Goal: Information Seeking & Learning: Find specific fact

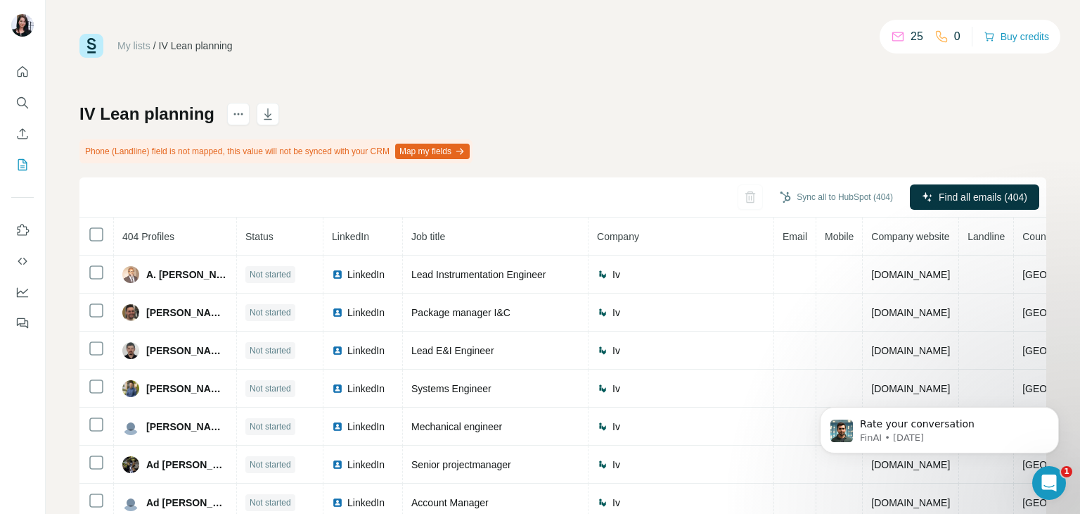
scroll to position [594, 0]
click at [30, 164] on button "My lists" at bounding box center [22, 164] width 23 height 25
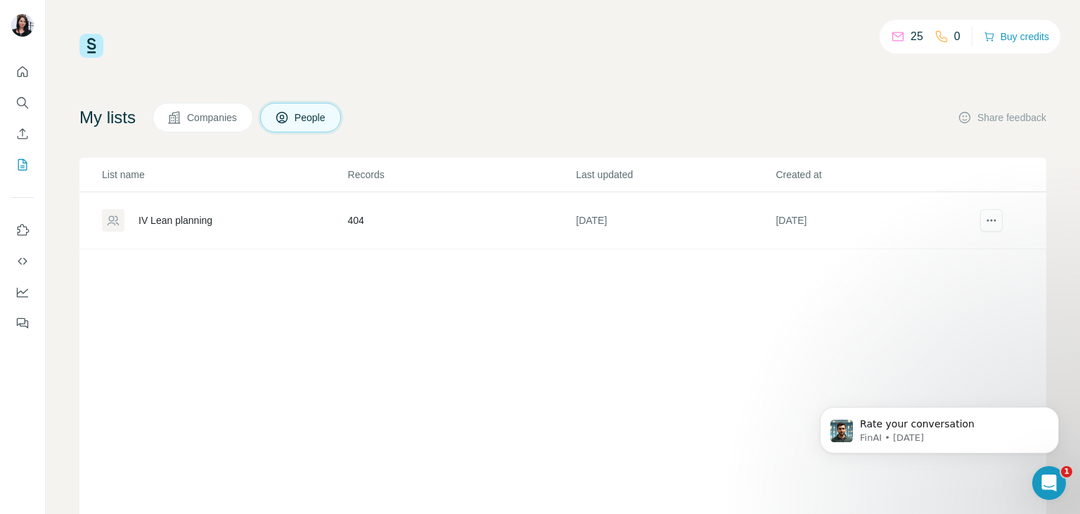
click at [327, 126] on button "People" at bounding box center [301, 118] width 82 height 30
click at [228, 121] on span "Companies" at bounding box center [212, 117] width 51 height 14
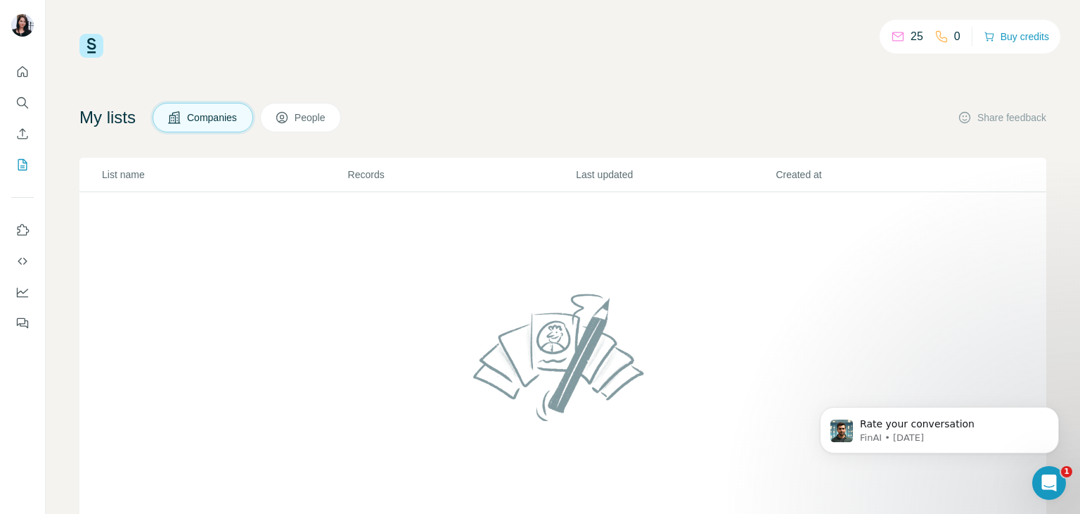
click at [288, 121] on icon at bounding box center [281, 117] width 11 height 11
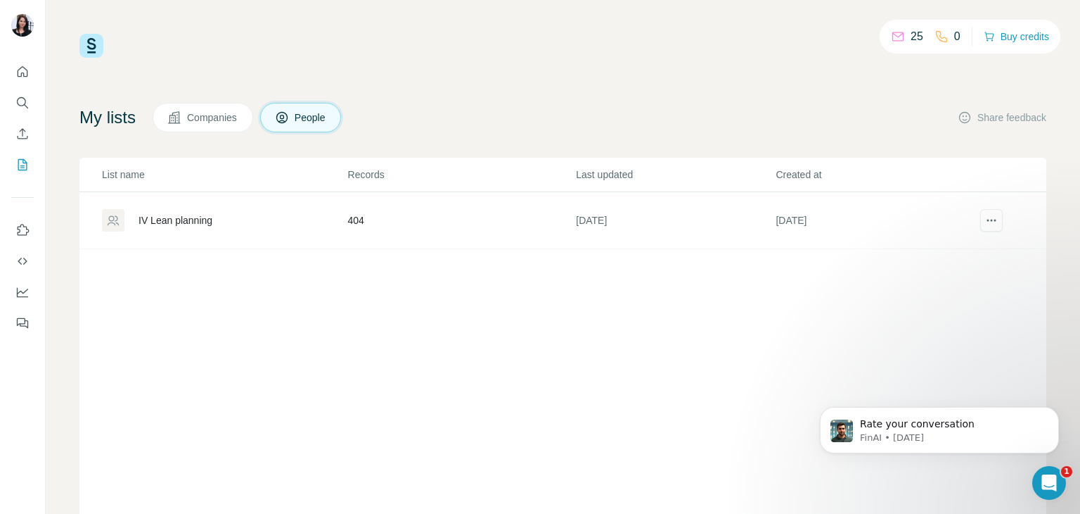
drag, startPoint x: 451, startPoint y: 389, endPoint x: 319, endPoint y: 345, distance: 138.6
click at [319, 345] on div "List name Records Last updated Created at IV Lean planning 404 [DATE] [DATE]" at bounding box center [562, 348] width 967 height 380
click at [32, 100] on button "Search" at bounding box center [22, 102] width 23 height 25
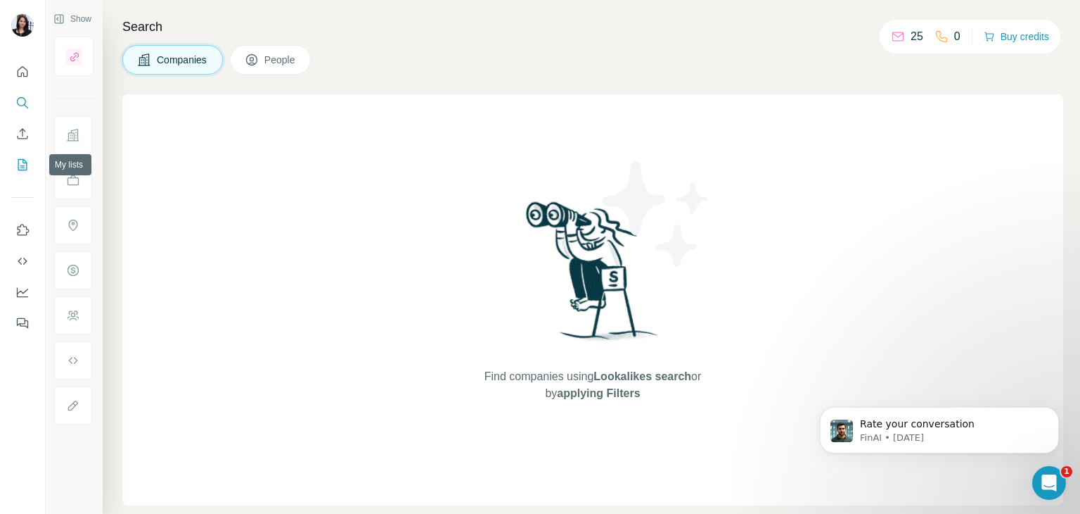
click at [22, 164] on icon "My lists" at bounding box center [22, 165] width 14 height 14
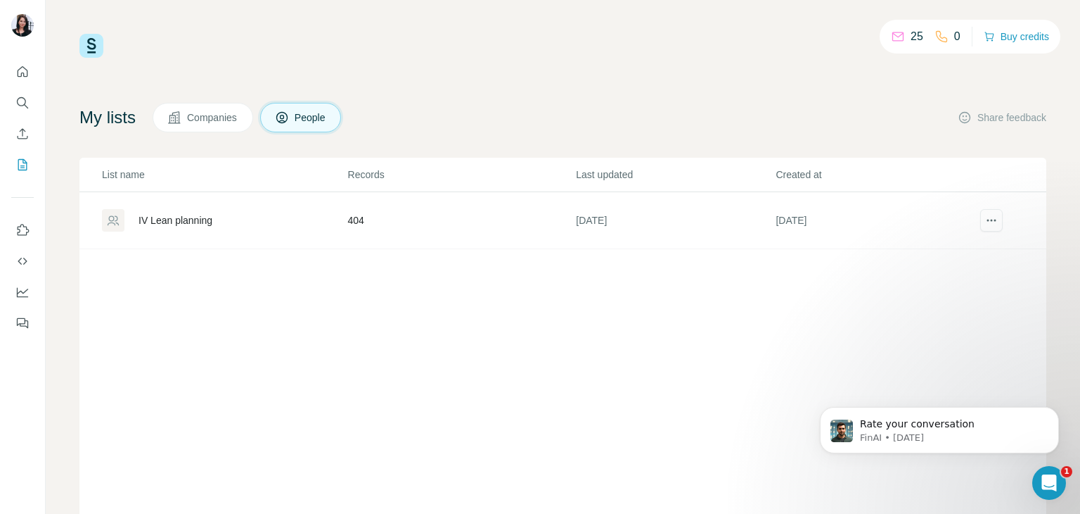
click at [219, 316] on div "List name Records Last updated Created at IV Lean planning 404 [DATE] [DATE]" at bounding box center [562, 348] width 967 height 380
click at [985, 222] on icon "actions" at bounding box center [992, 220] width 14 height 14
click at [476, 455] on div "List name Records Last updated Created at IV Lean planning 404 [DATE] [DATE]" at bounding box center [562, 348] width 967 height 380
click at [16, 289] on icon "Dashboard" at bounding box center [22, 292] width 14 height 14
click at [89, 42] on img at bounding box center [91, 46] width 24 height 24
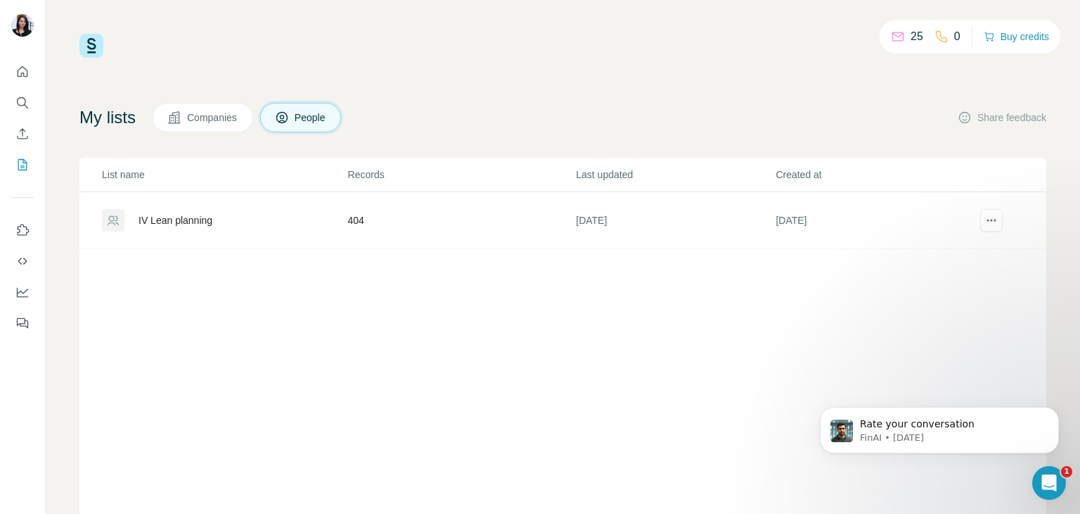
click at [898, 37] on icon at bounding box center [898, 37] width 14 height 14
click at [19, 109] on icon "Search" at bounding box center [22, 103] width 14 height 14
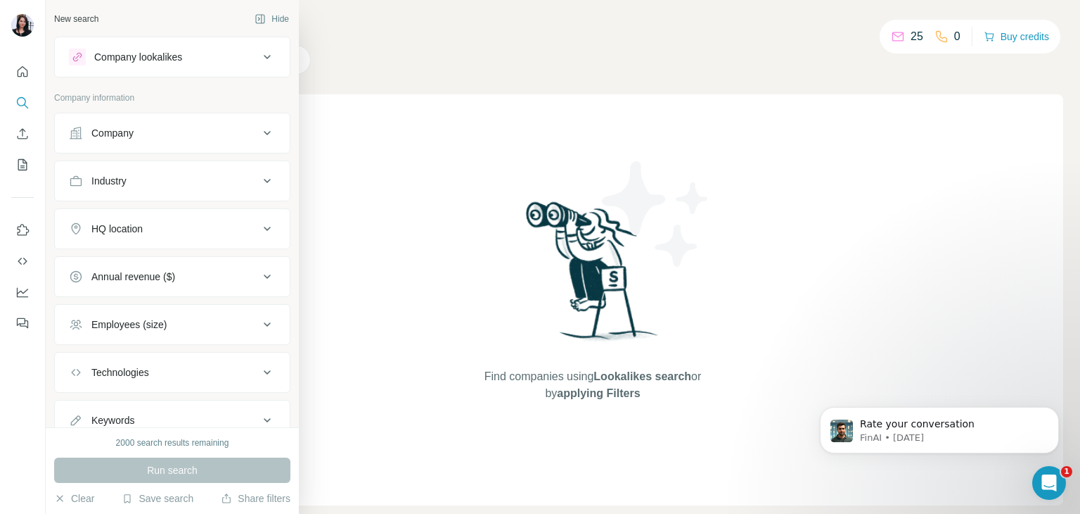
click at [163, 145] on button "Company" at bounding box center [172, 133] width 235 height 34
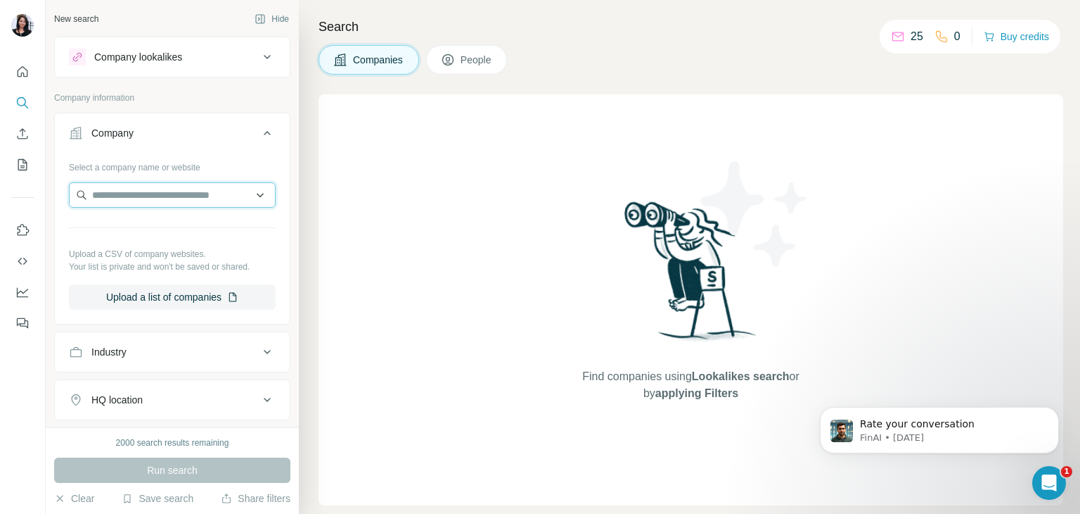
click at [205, 191] on input "text" at bounding box center [172, 194] width 207 height 25
paste input "*********"
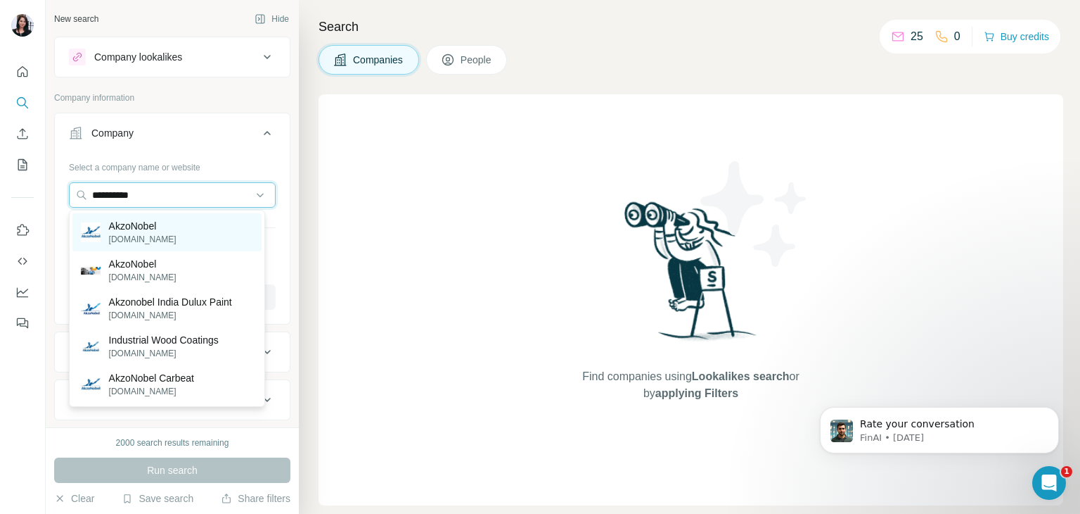
type input "*********"
click at [186, 239] on div "AkzoNobel [DOMAIN_NAME]" at bounding box center [166, 232] width 189 height 38
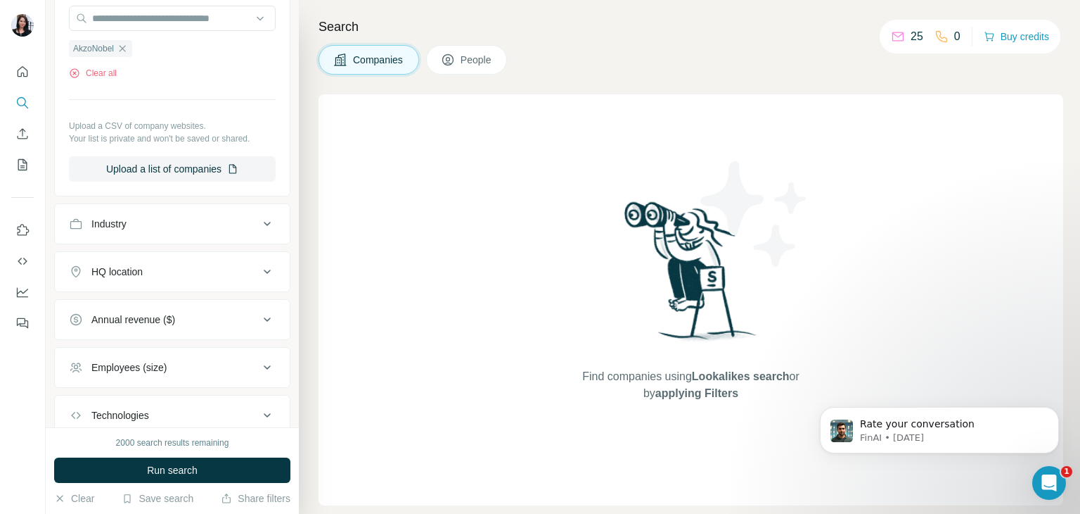
scroll to position [246, 0]
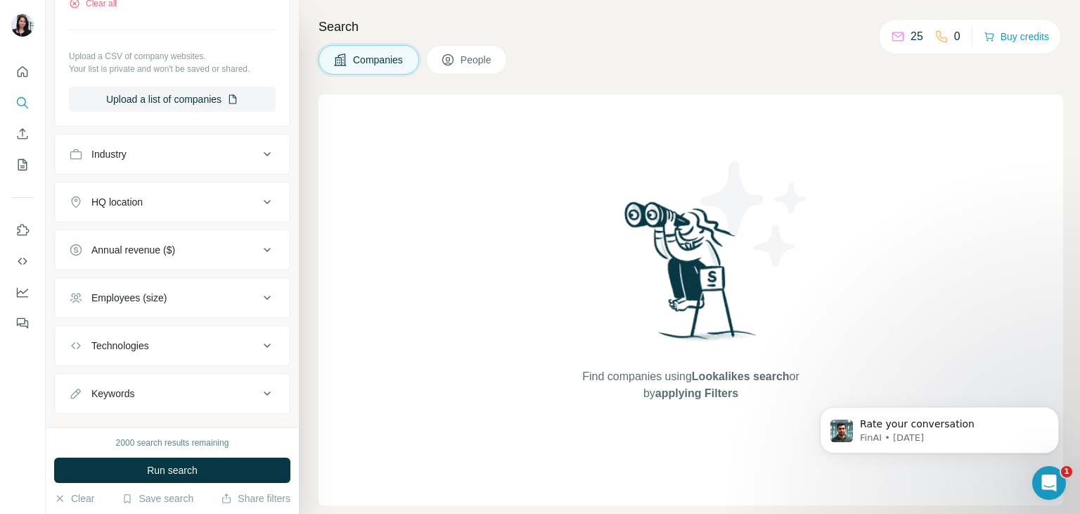
click at [228, 208] on div "HQ location" at bounding box center [164, 202] width 190 height 14
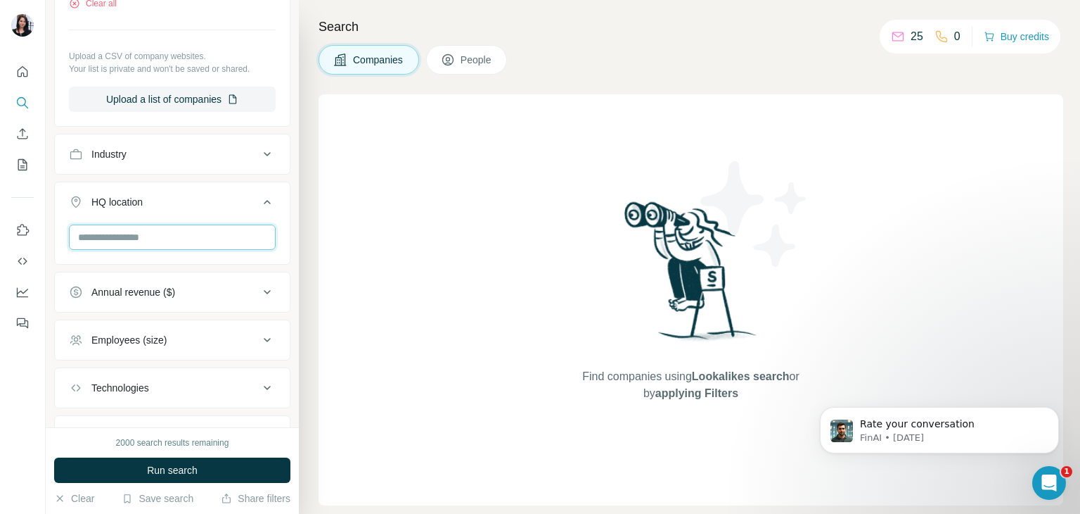
click at [233, 229] on input "text" at bounding box center [172, 236] width 207 height 25
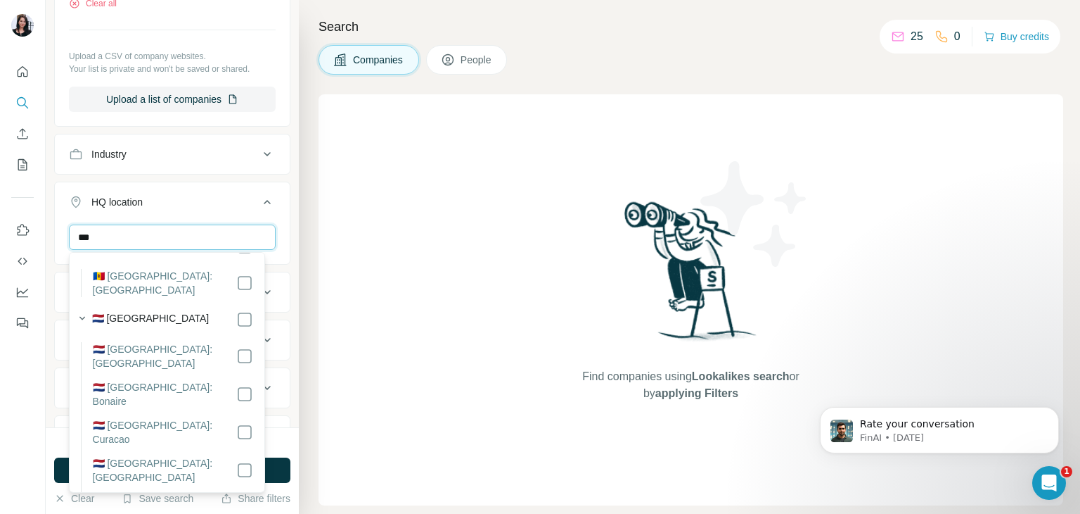
scroll to position [415, 0]
type input "***"
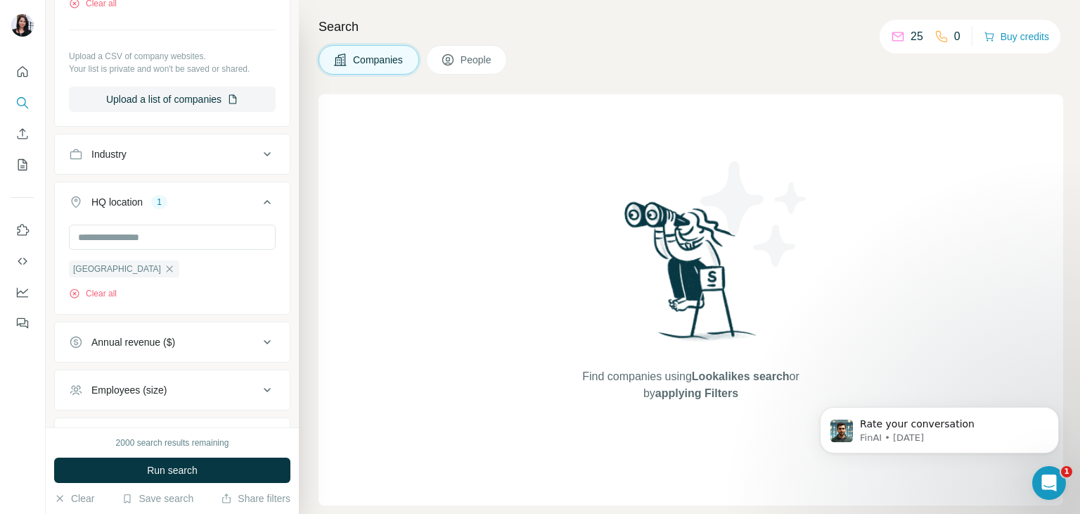
click at [283, 217] on div "New search Hide Company lookalikes Company information Company 1 Select a compa…" at bounding box center [172, 213] width 253 height 427
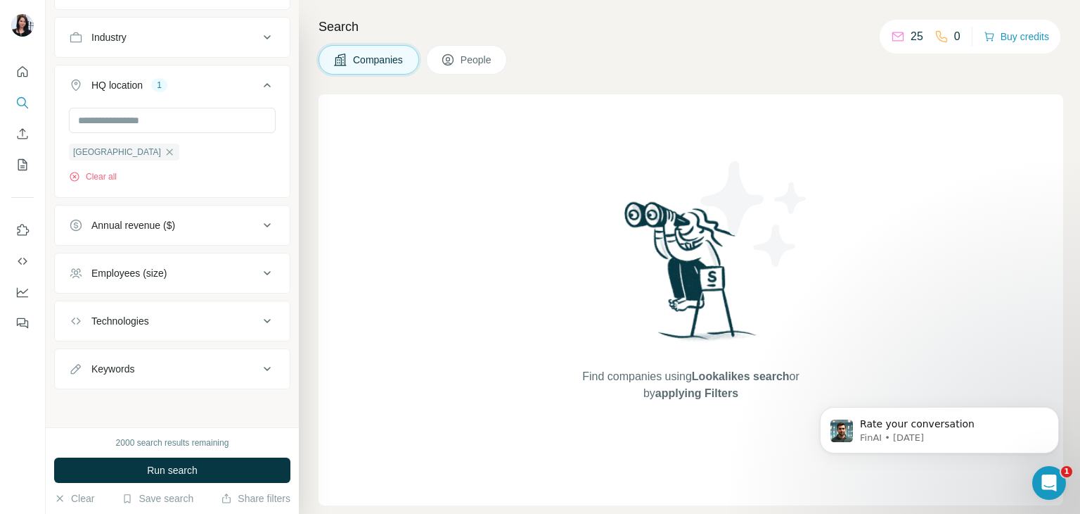
scroll to position [362, 0]
click at [203, 271] on div "Employees (size)" at bounding box center [164, 274] width 190 height 14
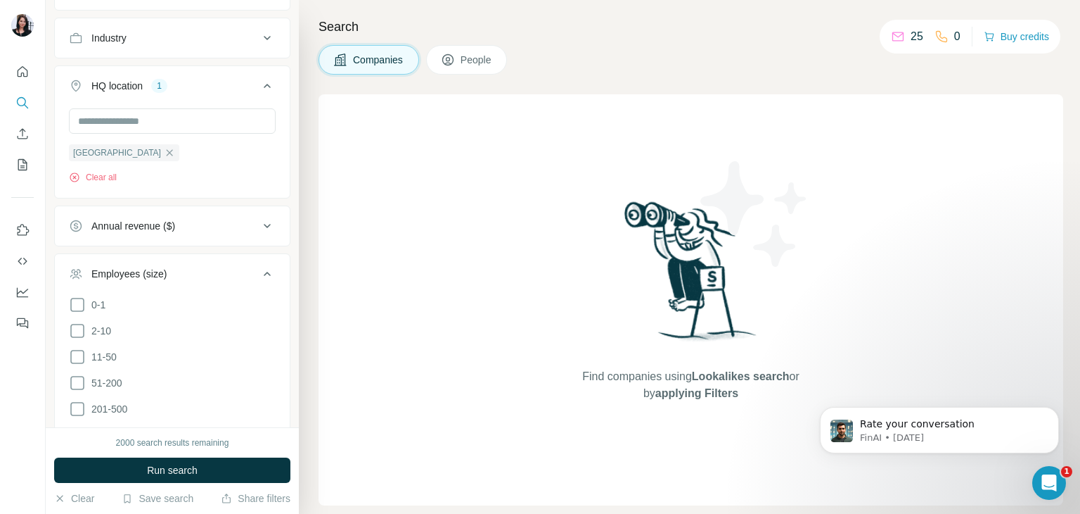
click at [203, 271] on div "Employees (size)" at bounding box center [164, 274] width 190 height 14
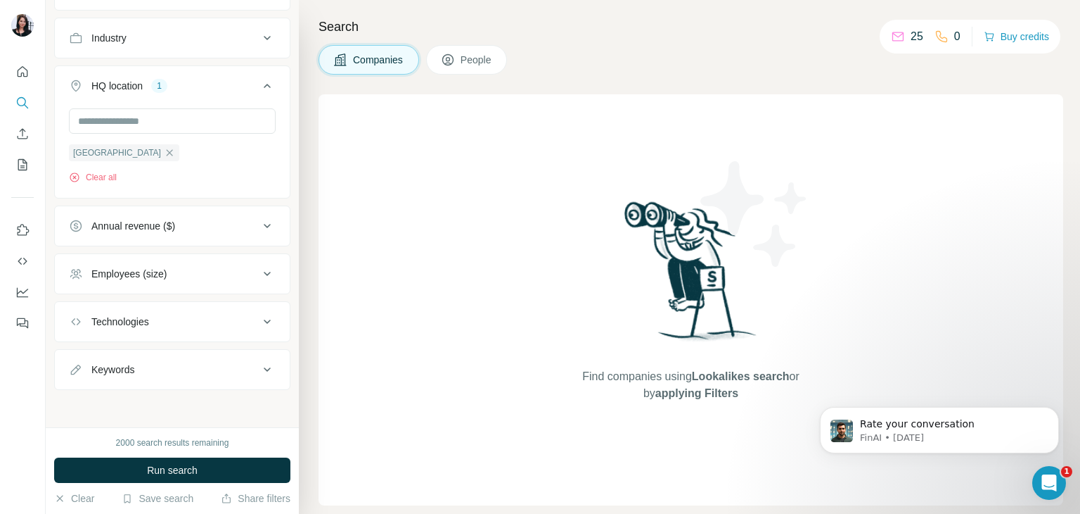
click at [203, 333] on button "Technologies" at bounding box center [172, 322] width 235 height 34
click at [203, 333] on button "Technologies" at bounding box center [172, 324] width 235 height 39
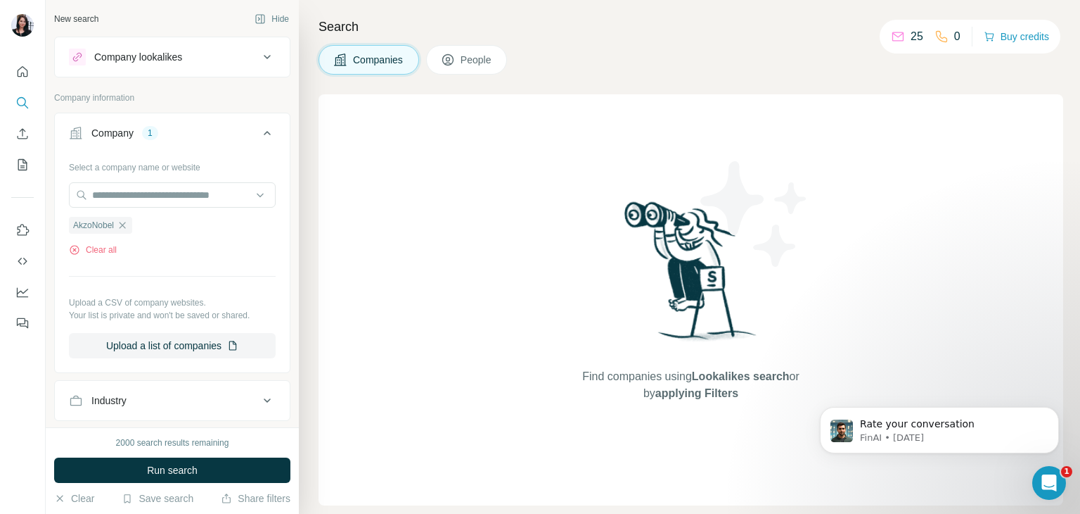
scroll to position [363, 0]
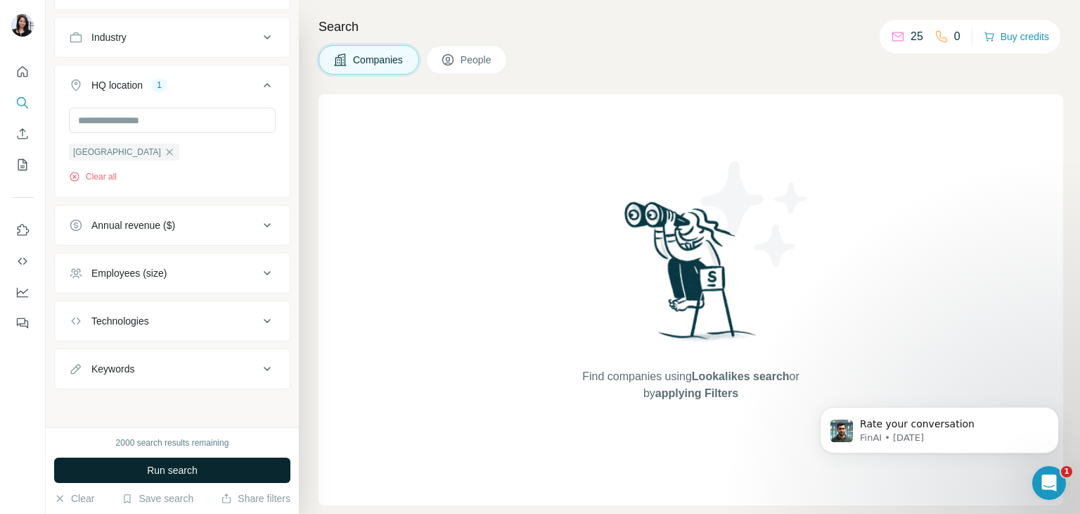
click at [198, 476] on button "Run search" at bounding box center [172, 469] width 236 height 25
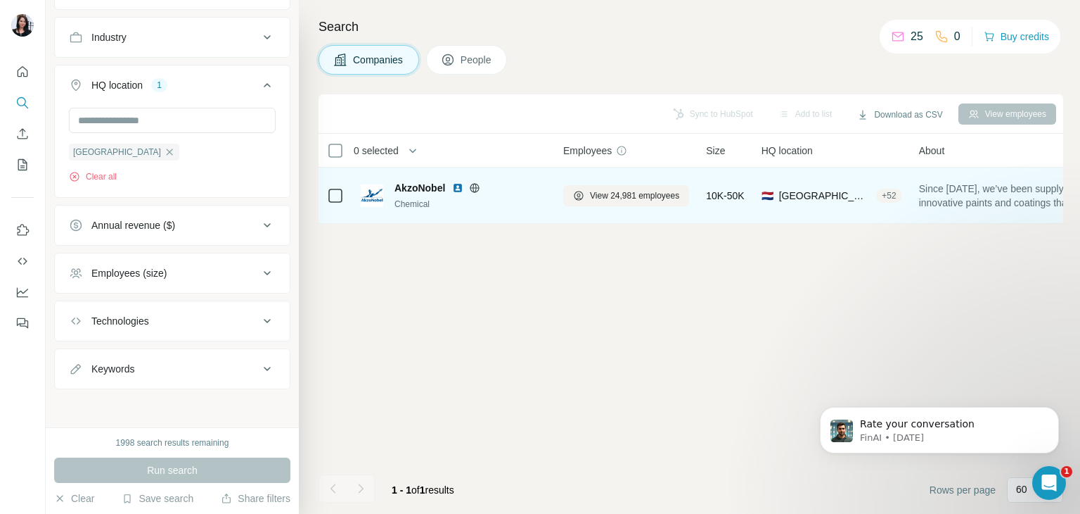
click at [402, 198] on div "Chemical" at bounding box center [471, 204] width 152 height 13
click at [606, 194] on span "View 24,981 employees" at bounding box center [634, 195] width 89 height 13
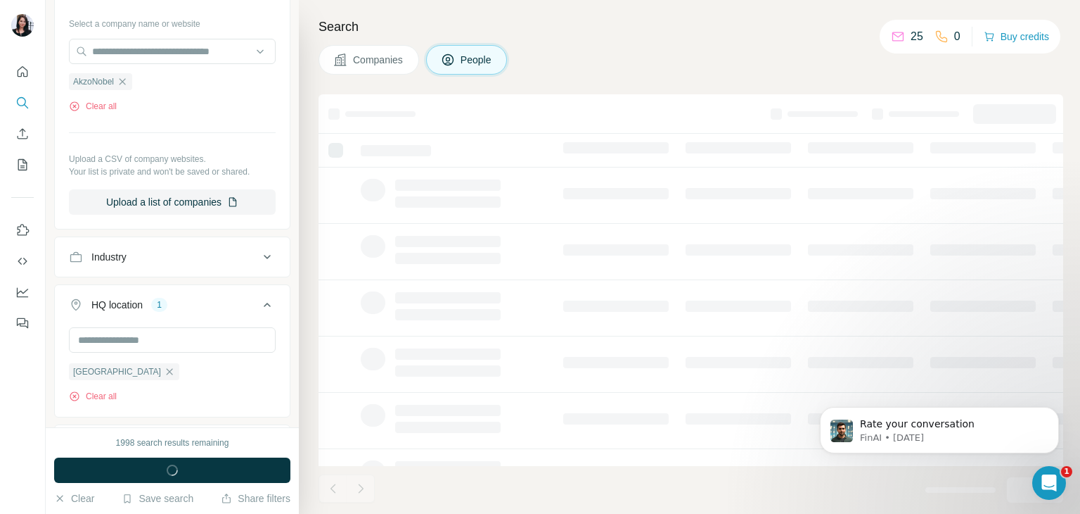
scroll to position [581, 0]
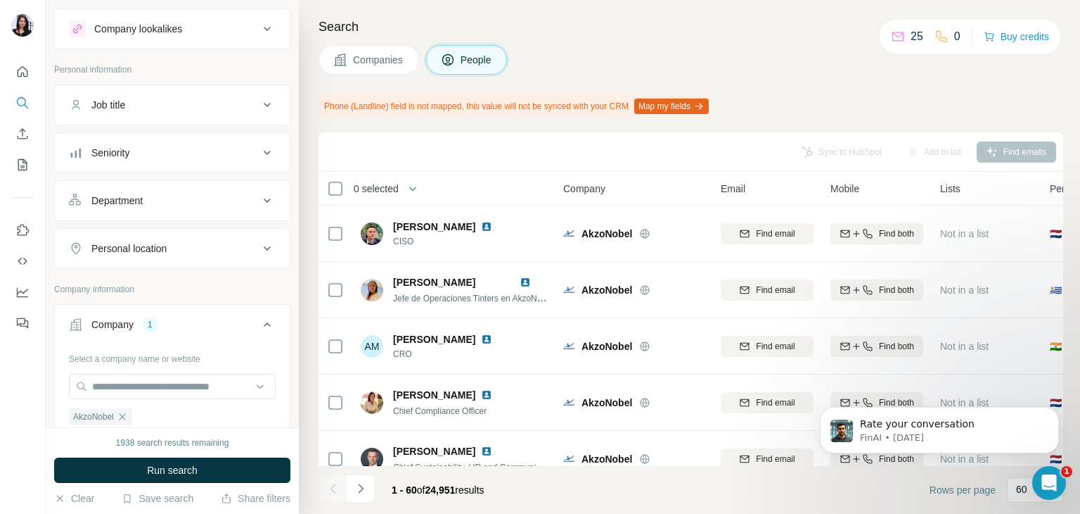
scroll to position [30, 0]
click at [203, 96] on div "Job title" at bounding box center [164, 103] width 190 height 14
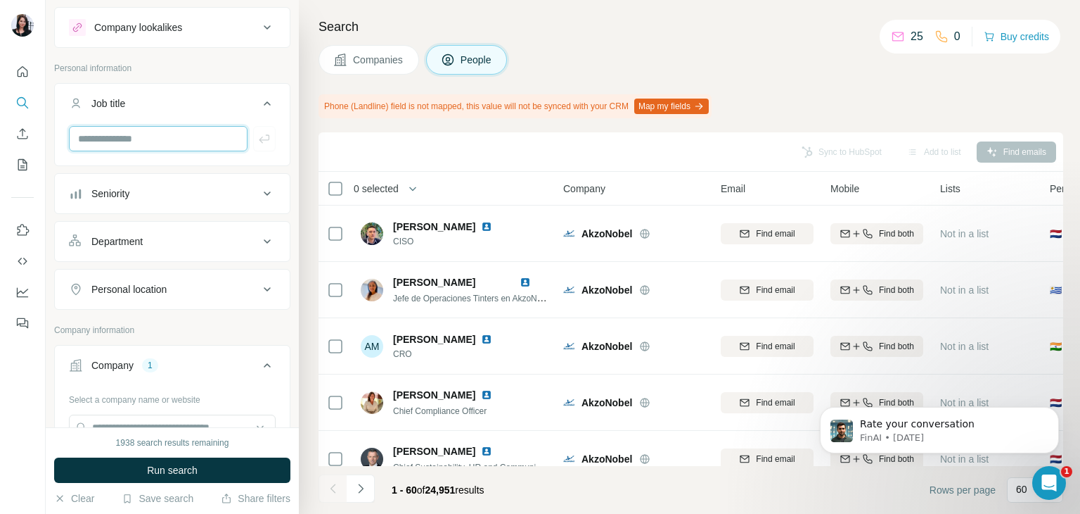
click at [204, 132] on input "text" at bounding box center [158, 138] width 179 height 25
type input "*******"
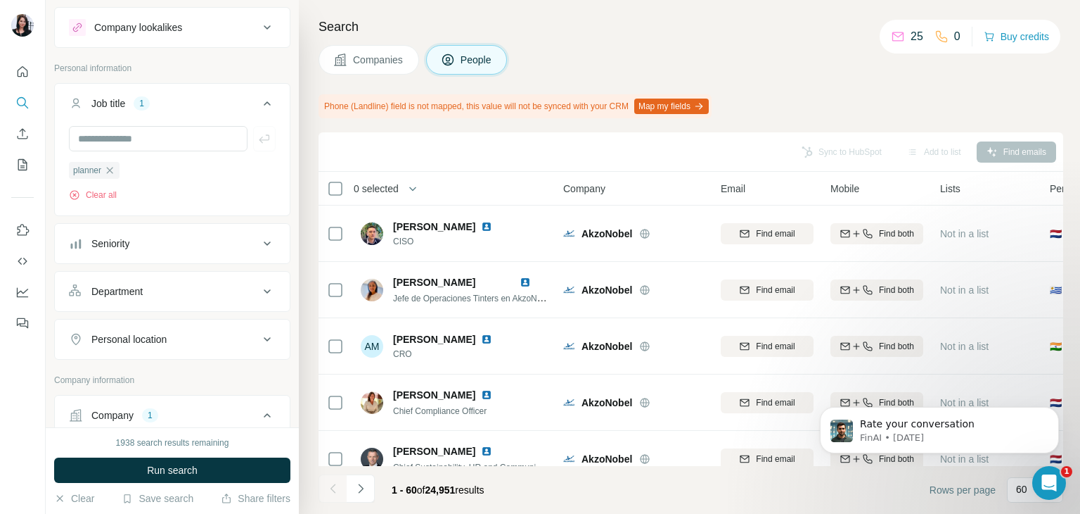
click at [256, 138] on div at bounding box center [172, 138] width 207 height 25
click at [210, 131] on input "text" at bounding box center [158, 138] width 179 height 25
type input "*"
type input "*********"
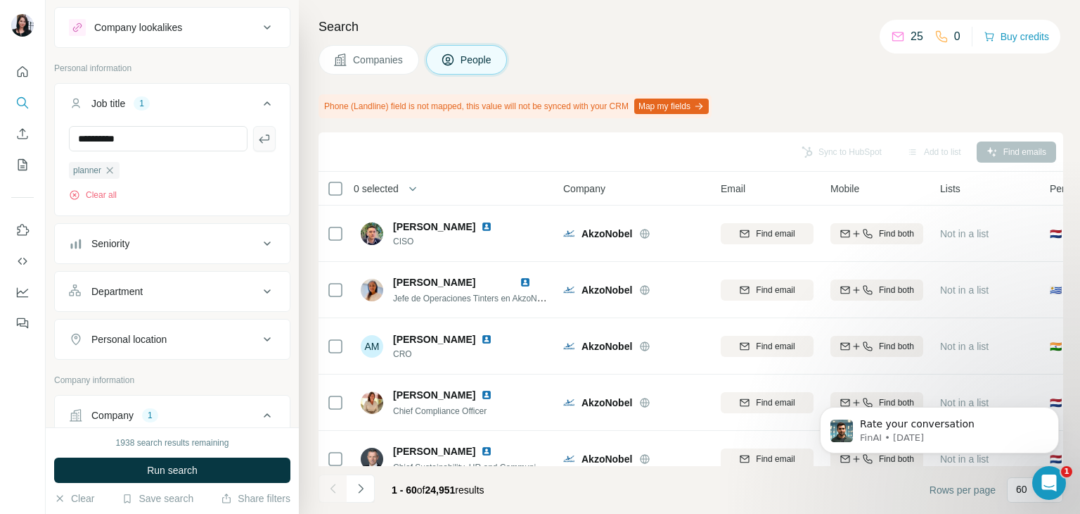
click at [262, 139] on button "button" at bounding box center [264, 138] width 23 height 25
click at [206, 132] on input "text" at bounding box center [158, 138] width 179 height 25
click at [149, 465] on span "Run search" at bounding box center [172, 470] width 51 height 14
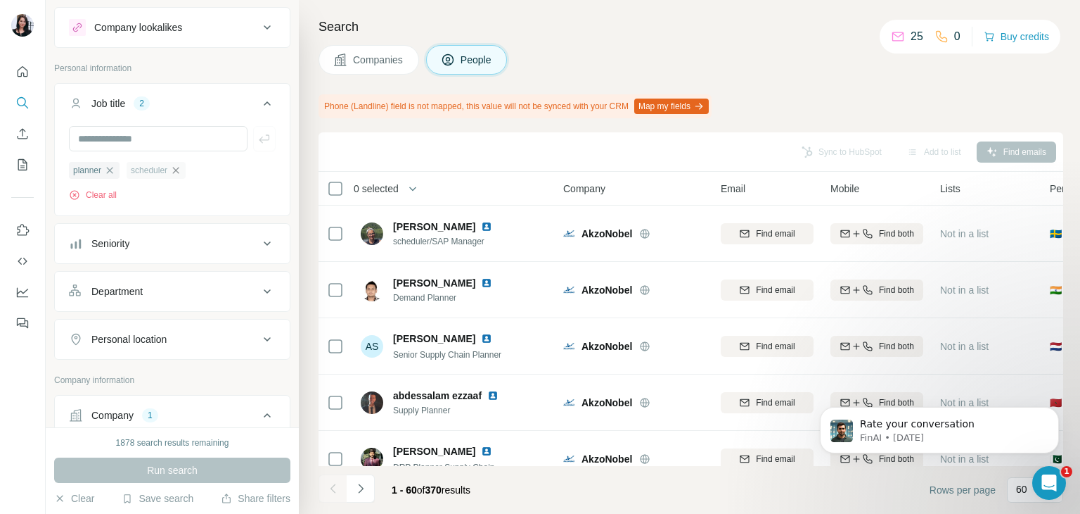
click at [181, 166] on icon "button" at bounding box center [175, 170] width 11 height 11
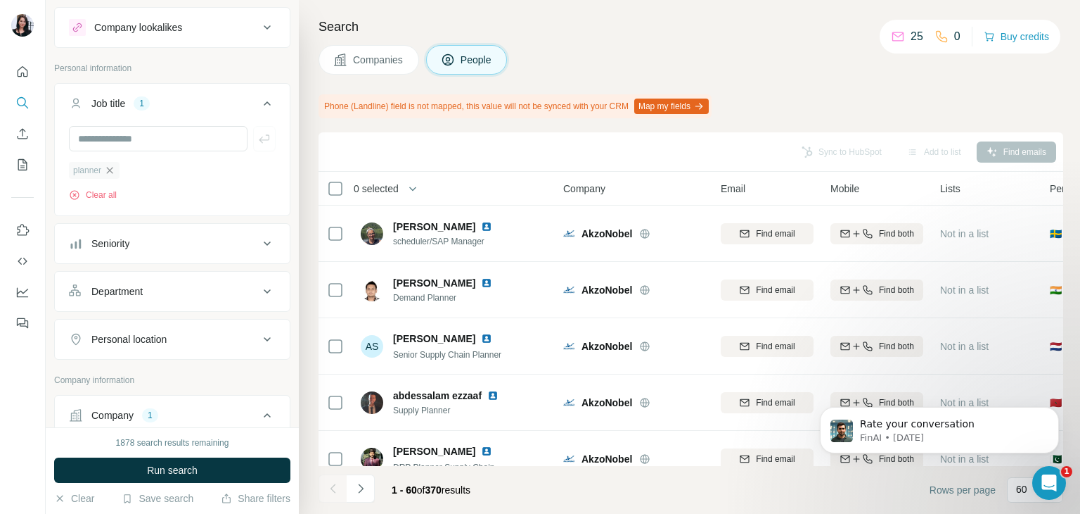
click at [114, 174] on icon "button" at bounding box center [109, 170] width 11 height 11
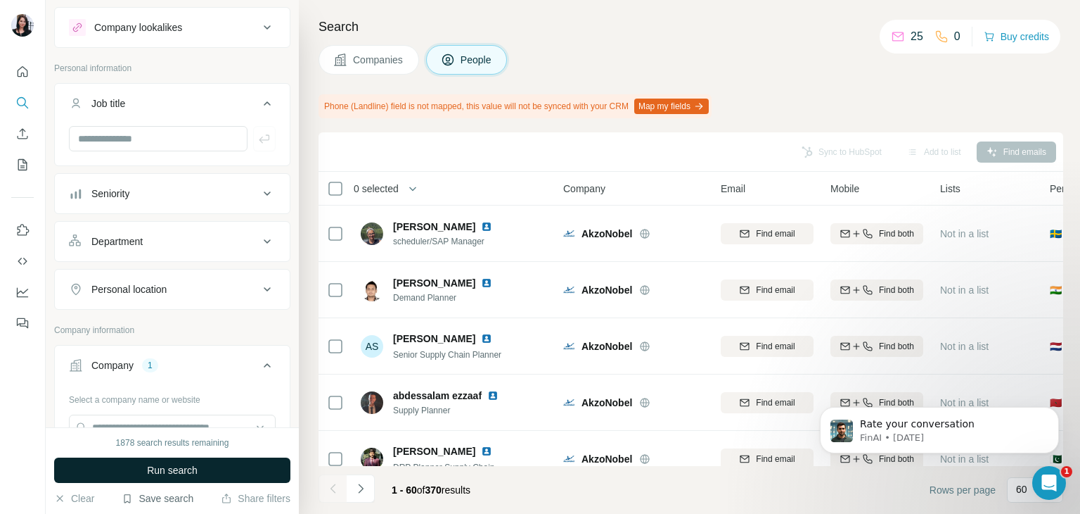
click at [136, 473] on button "Run search" at bounding box center [172, 469] width 236 height 25
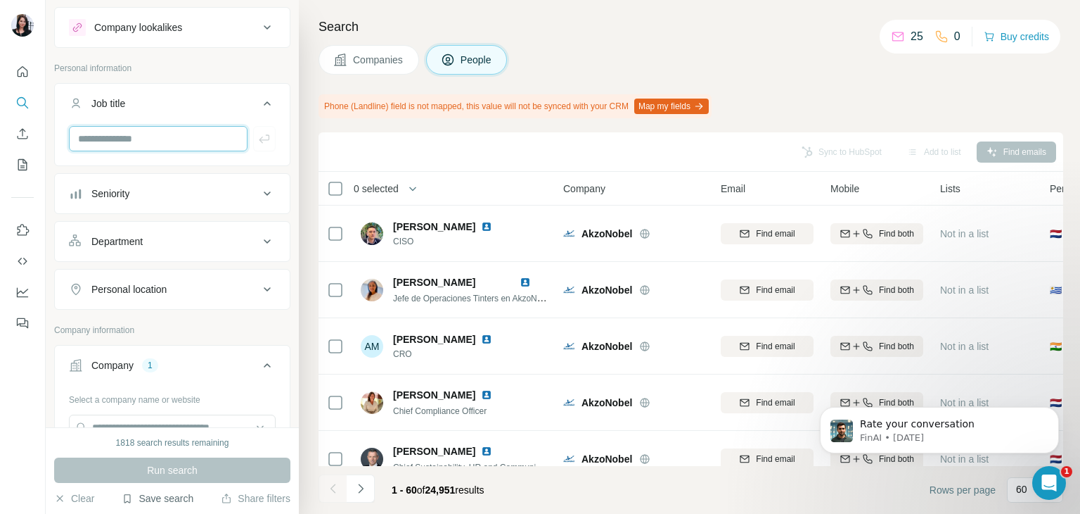
click at [189, 146] on input "text" at bounding box center [158, 138] width 179 height 25
click at [158, 134] on input "text" at bounding box center [158, 138] width 179 height 25
type input "**********"
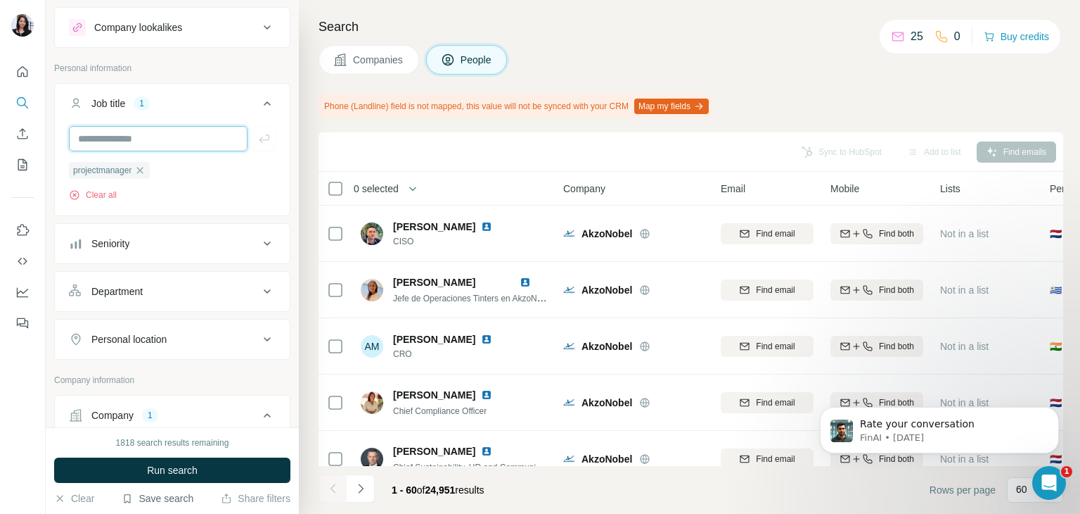
click at [158, 134] on input "text" at bounding box center [158, 138] width 179 height 25
type input "*********"
type input "**********"
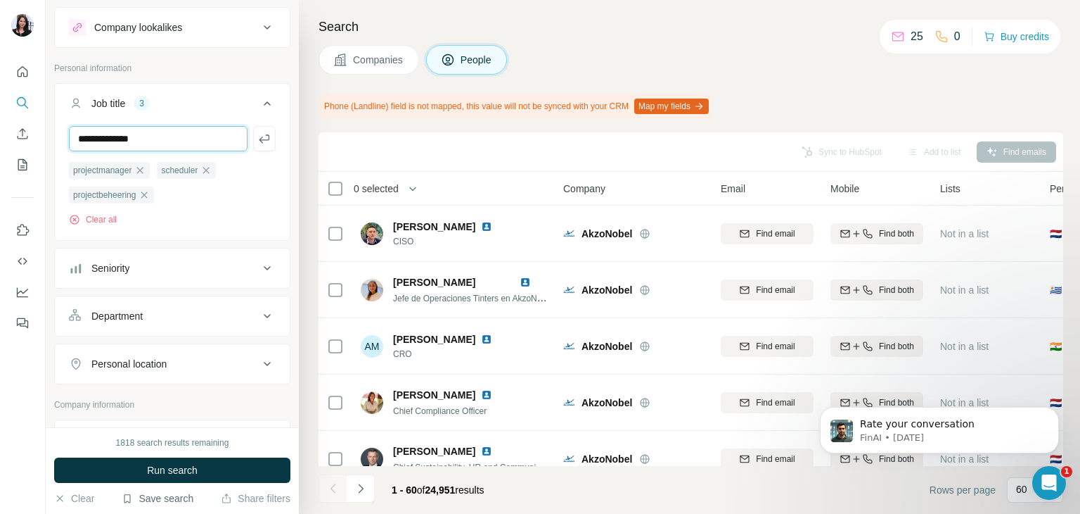
type input "**********"
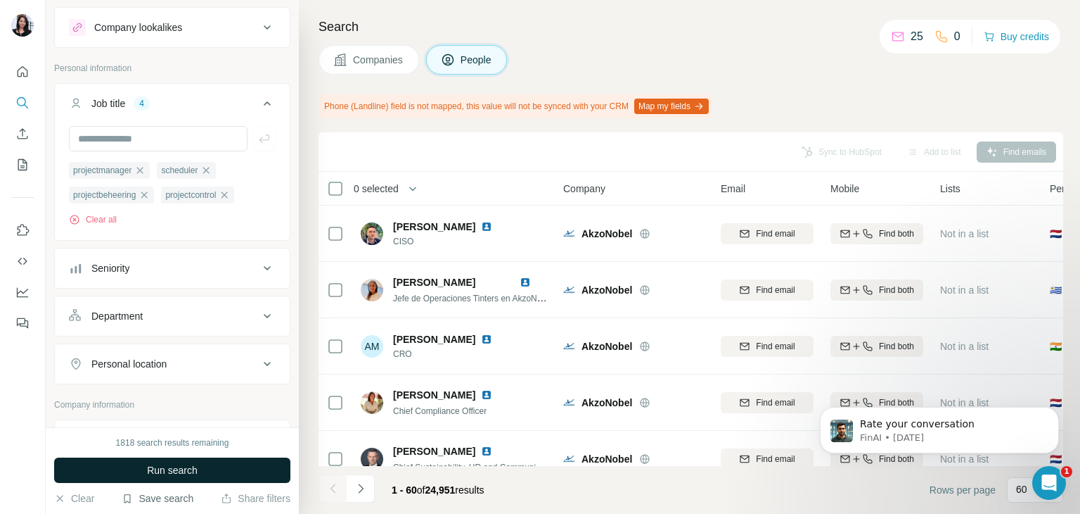
click at [170, 461] on button "Run search" at bounding box center [172, 469] width 236 height 25
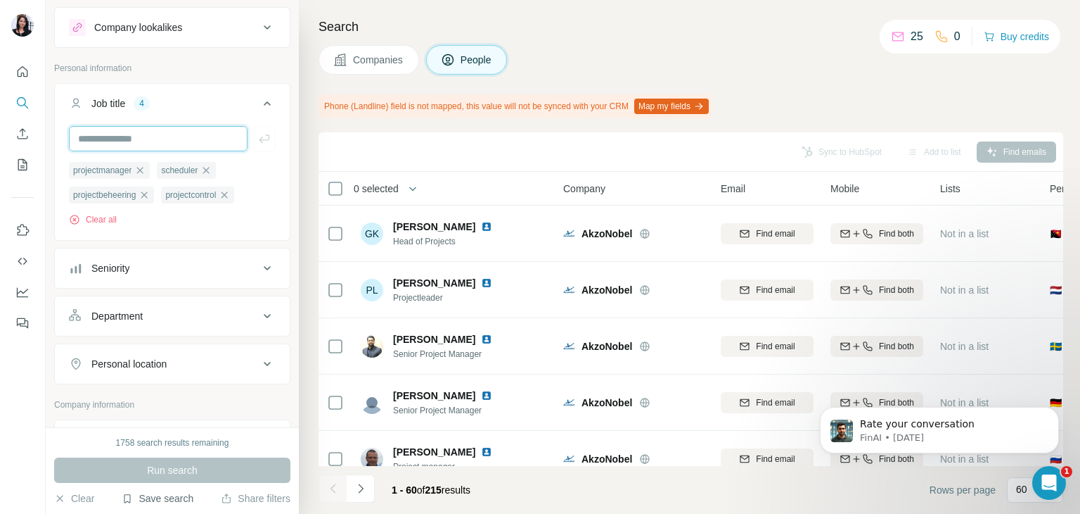
click at [200, 127] on input "text" at bounding box center [158, 138] width 179 height 25
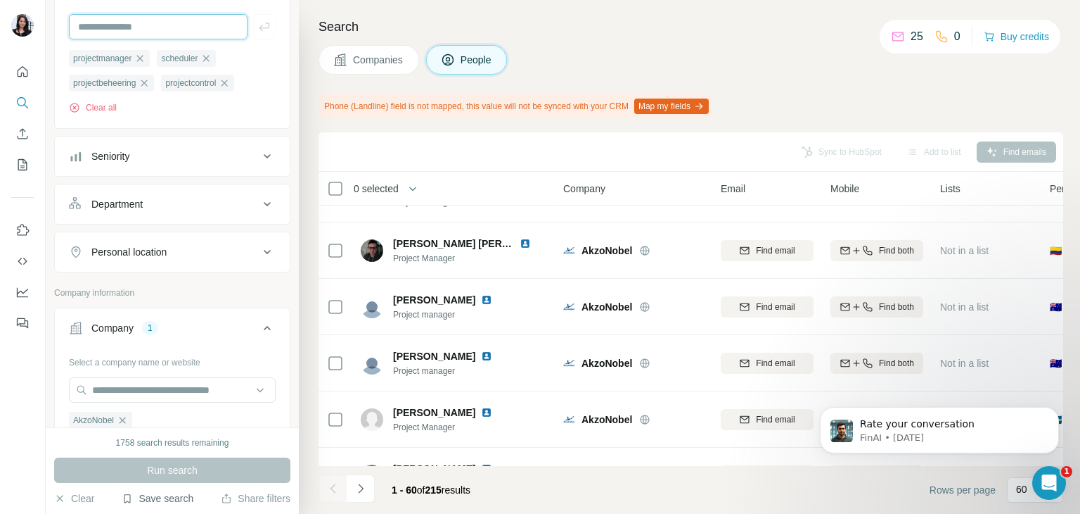
scroll to position [142, 0]
click at [169, 193] on button "Department" at bounding box center [172, 203] width 235 height 34
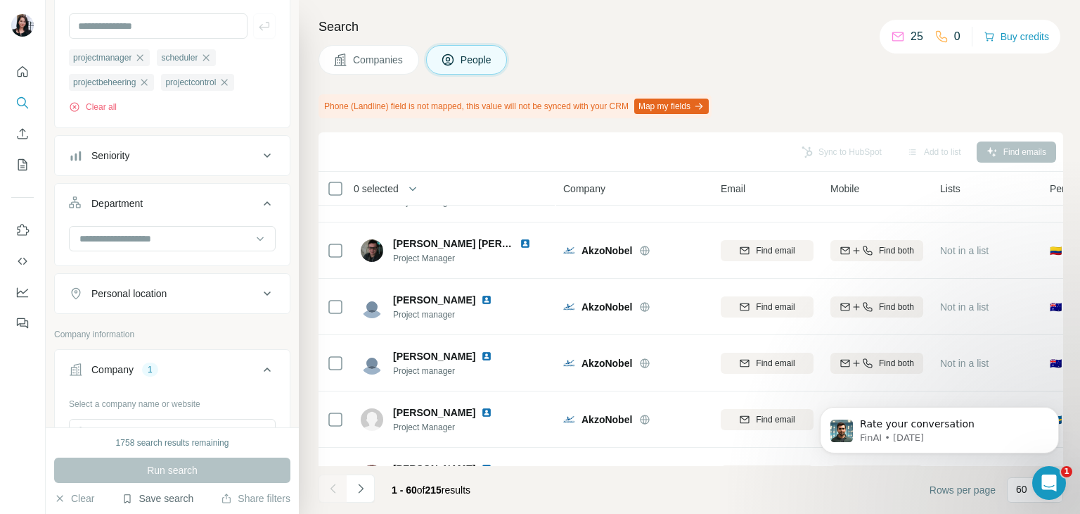
click at [169, 193] on button "Department" at bounding box center [172, 205] width 235 height 39
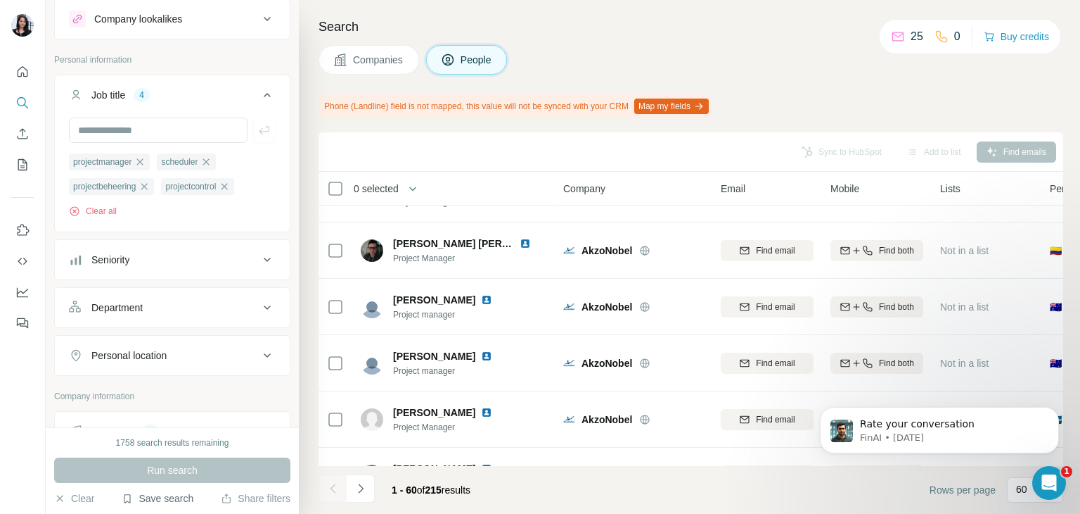
scroll to position [0, 0]
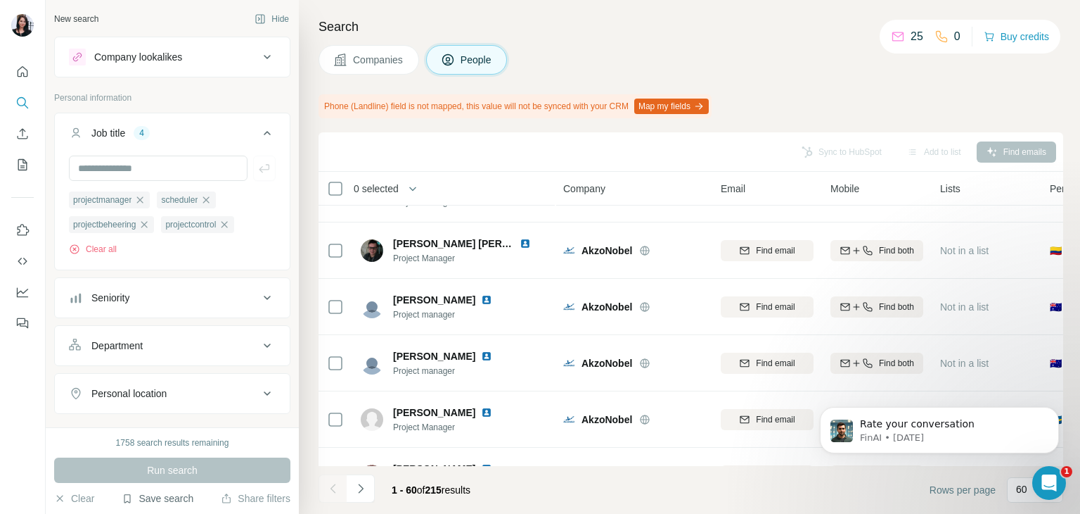
click at [186, 308] on button "Seniority" at bounding box center [172, 298] width 235 height 34
click at [251, 217] on ul "projectmanager scheduler projectbeheering projectcontrol" at bounding box center [172, 212] width 207 height 42
click at [145, 205] on icon "button" at bounding box center [139, 199] width 11 height 11
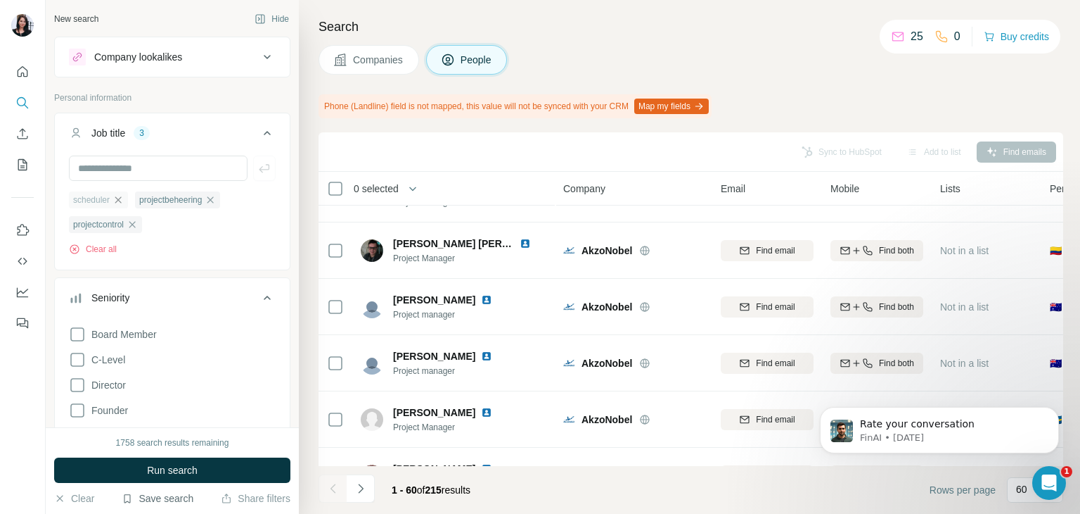
click at [121, 198] on icon "button" at bounding box center [118, 199] width 11 height 11
click at [230, 193] on div "projectcontrol" at bounding box center [197, 199] width 73 height 17
click at [228, 200] on icon "button" at bounding box center [225, 199] width 6 height 6
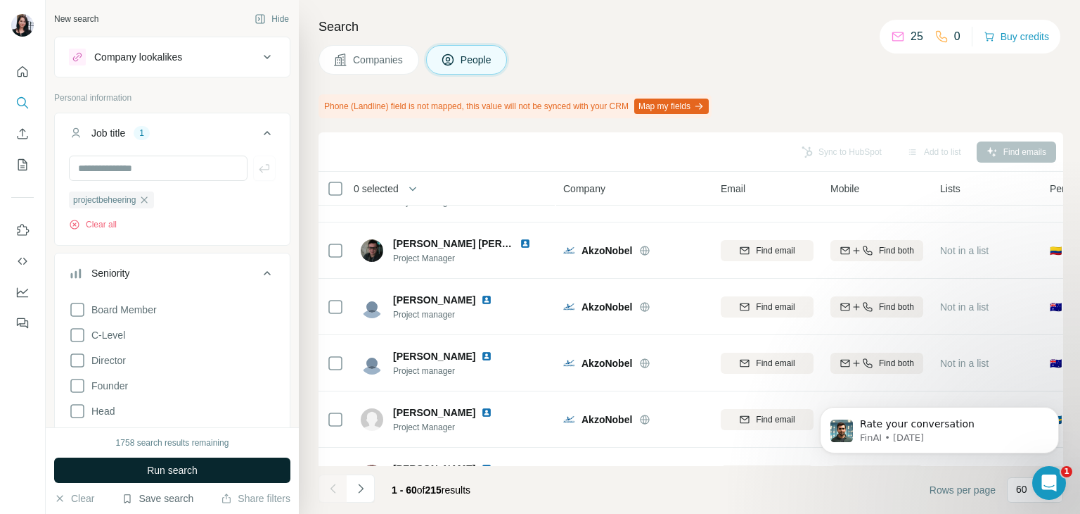
click at [198, 463] on span "Run search" at bounding box center [172, 470] width 51 height 14
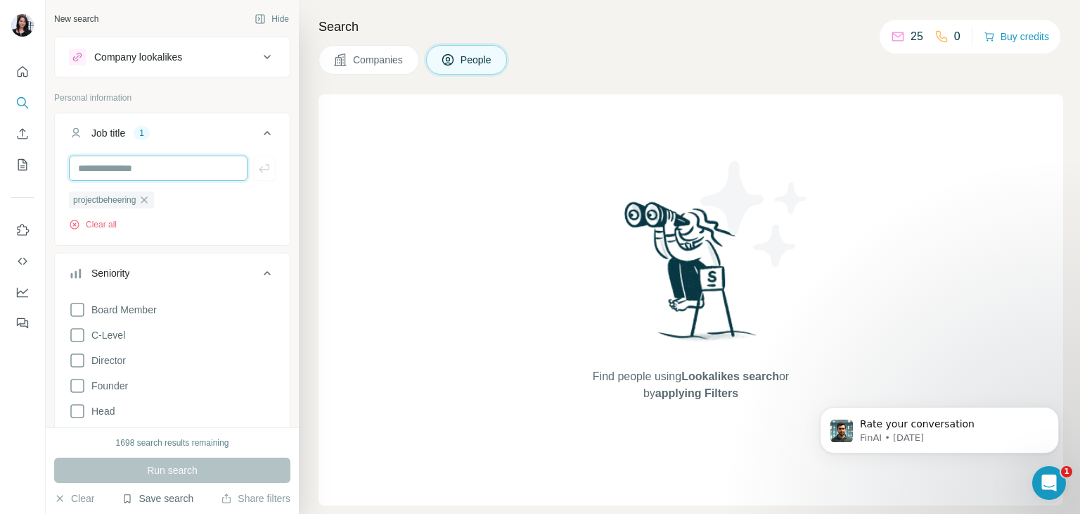
click at [183, 166] on input "text" at bounding box center [158, 167] width 179 height 25
type input "**********"
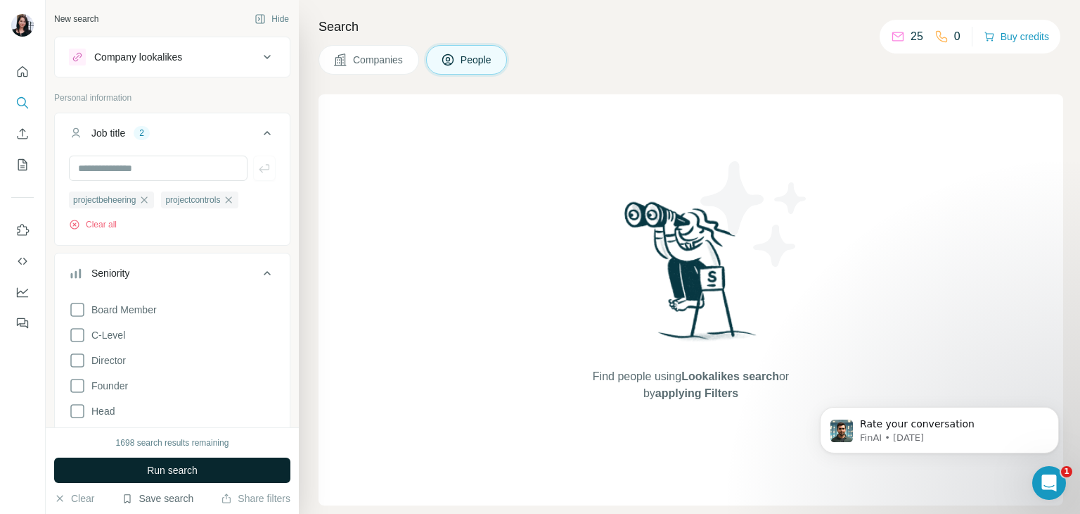
click at [162, 476] on span "Run search" at bounding box center [172, 470] width 51 height 14
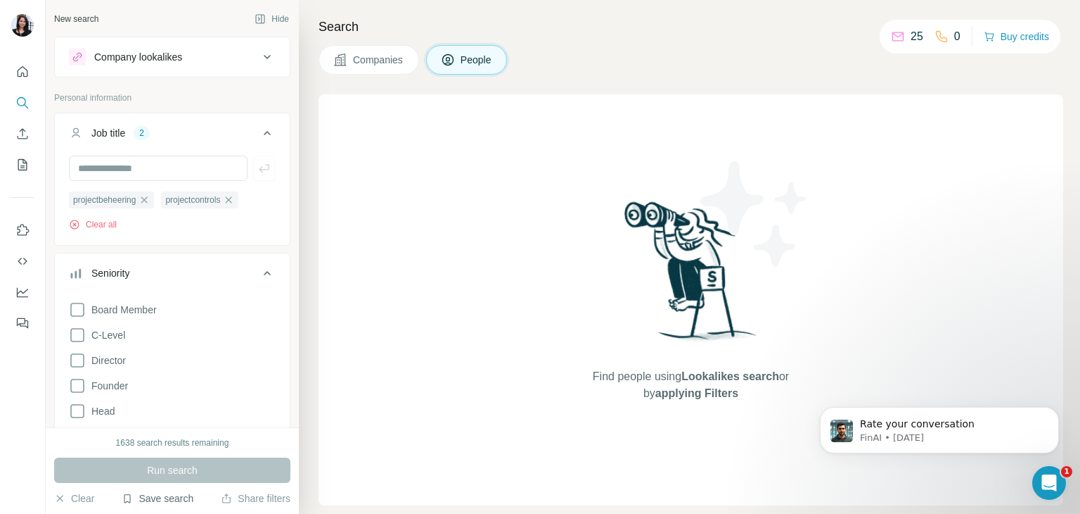
click at [195, 153] on button "Job title 2" at bounding box center [172, 135] width 235 height 39
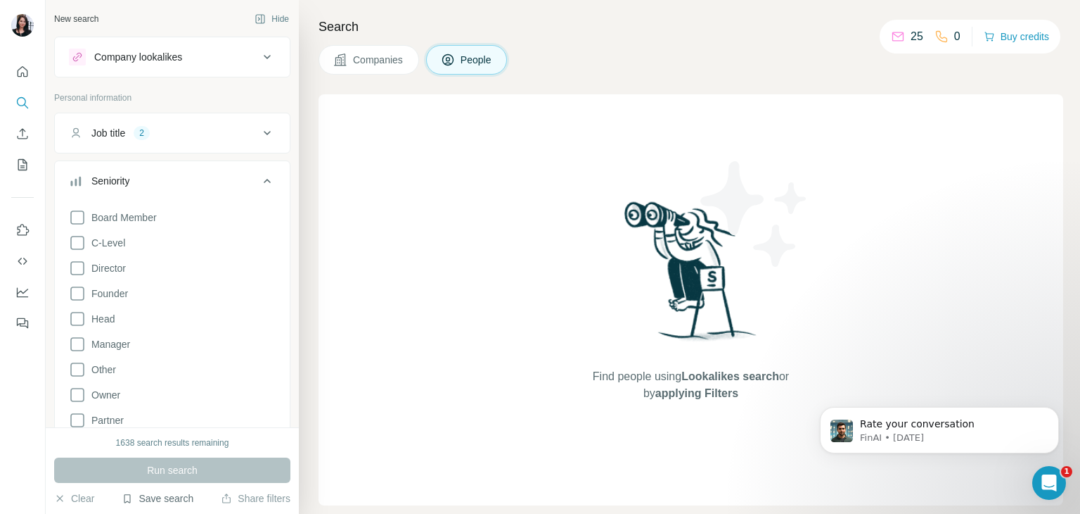
click at [203, 143] on button "Job title 2" at bounding box center [172, 133] width 235 height 34
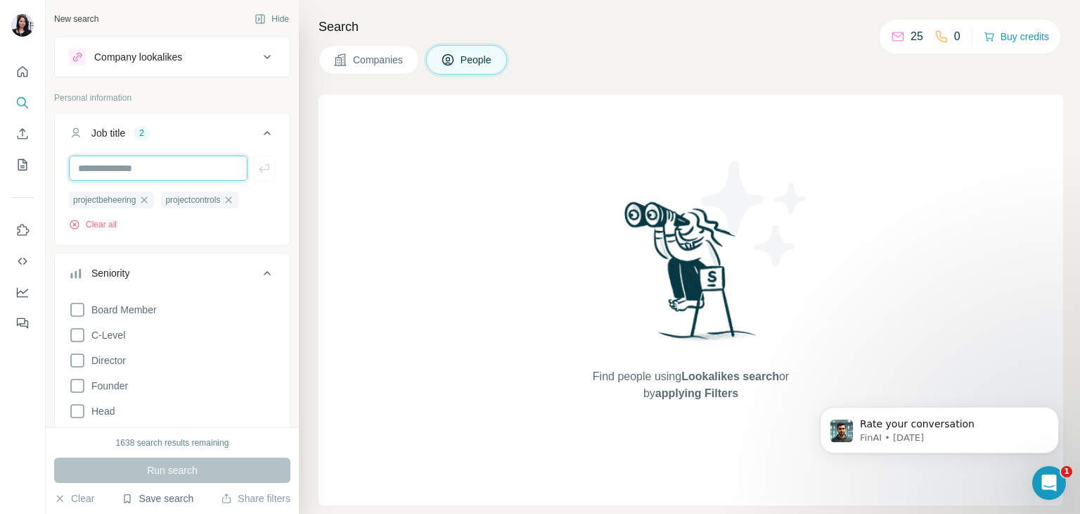
click at [197, 170] on input "text" at bounding box center [158, 167] width 179 height 25
type input "**********"
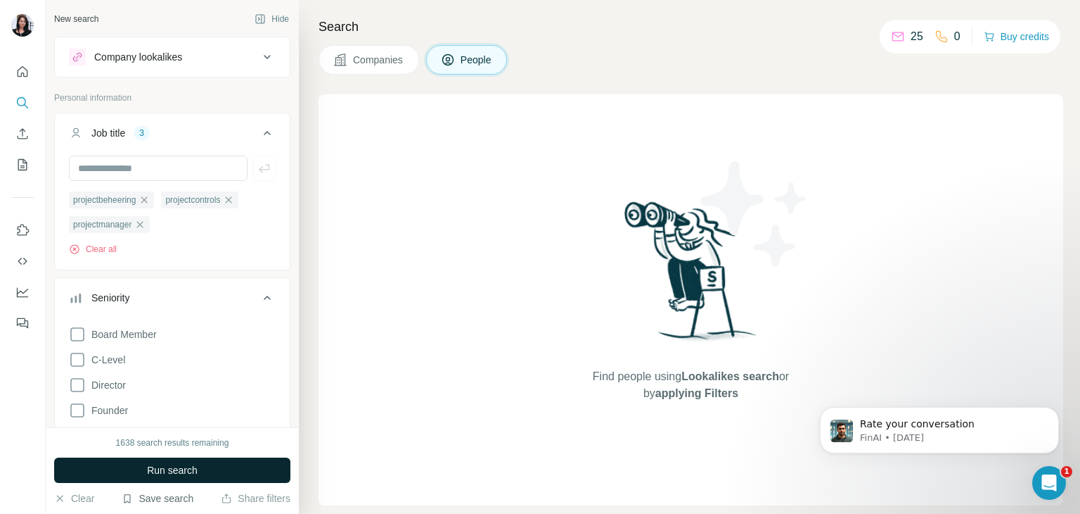
click at [168, 478] on button "Run search" at bounding box center [172, 469] width 236 height 25
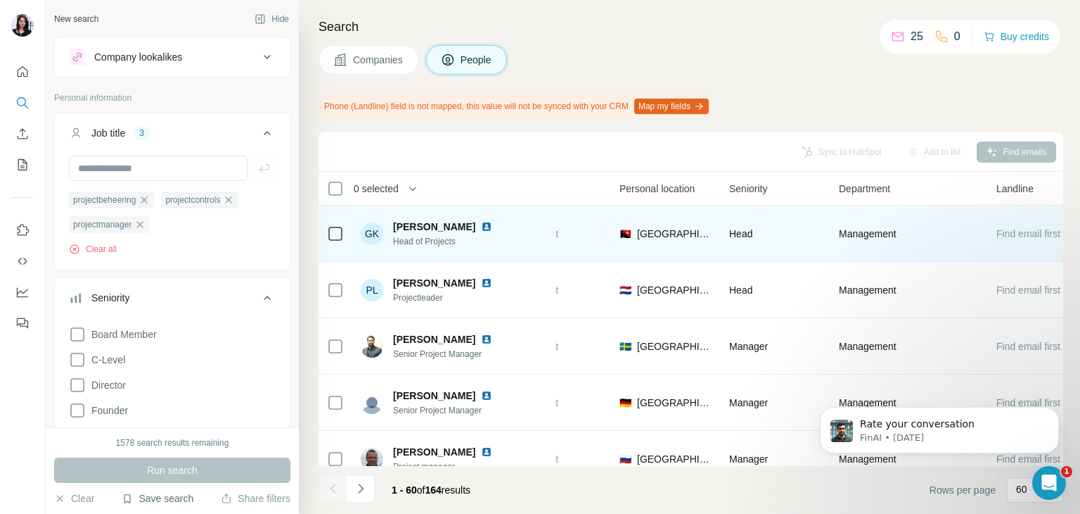
scroll to position [0, 430]
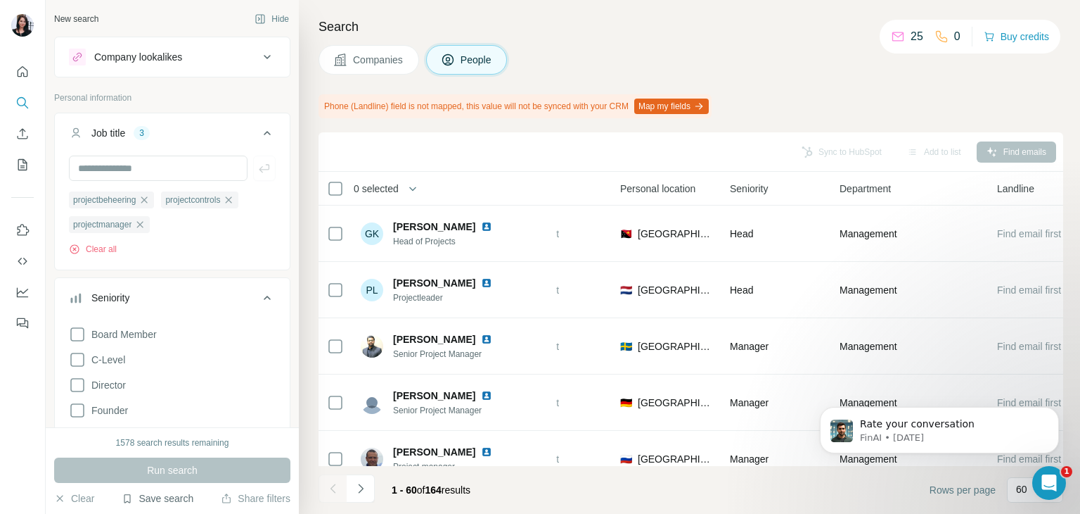
click at [674, 192] on span "Personal location" at bounding box center [657, 188] width 75 height 14
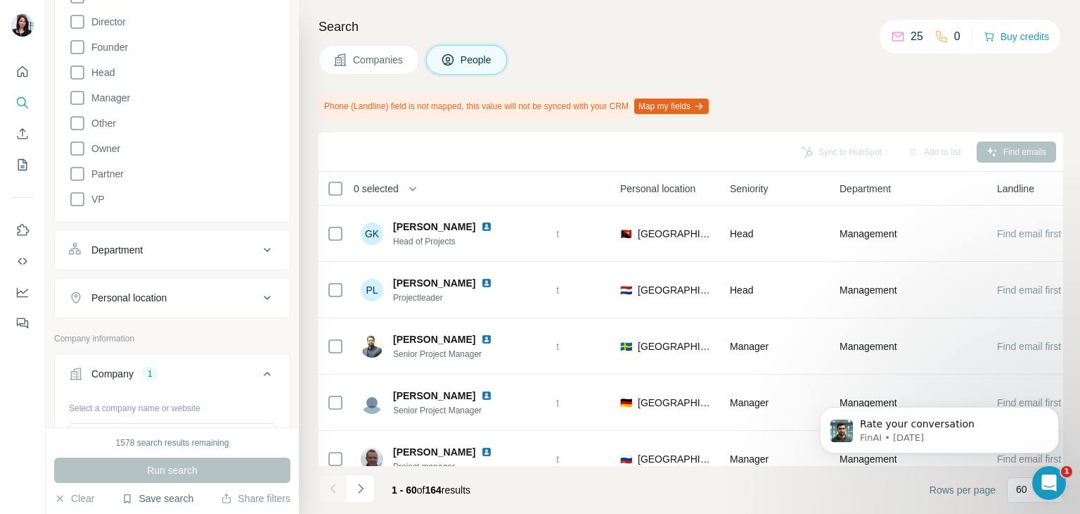
scroll to position [366, 0]
click at [163, 290] on div "Personal location" at bounding box center [128, 295] width 75 height 14
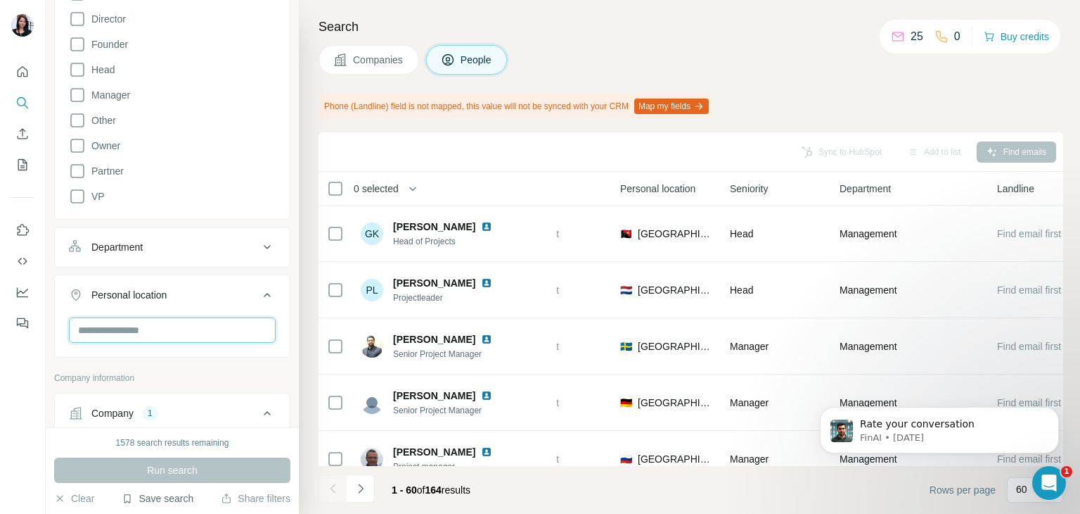
click at [167, 326] on input "text" at bounding box center [172, 329] width 207 height 25
type input "***"
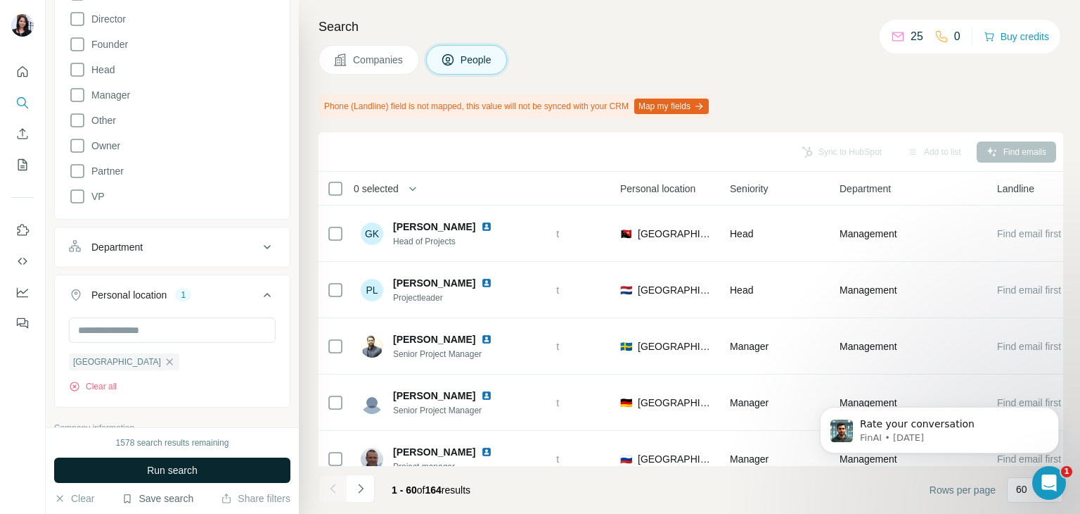
click at [223, 470] on button "Run search" at bounding box center [172, 469] width 236 height 25
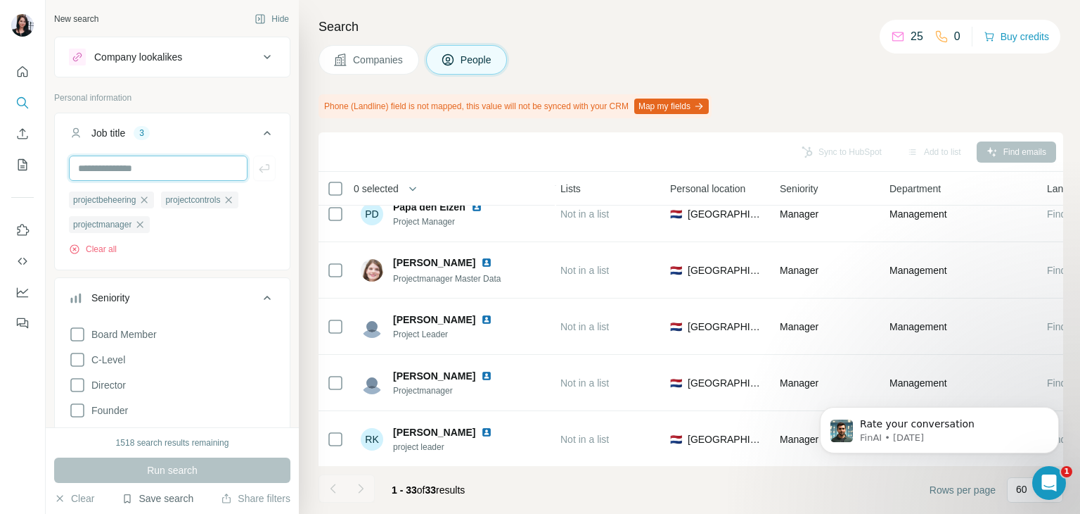
click at [134, 175] on input "text" at bounding box center [158, 167] width 179 height 25
type input "*********"
click at [257, 164] on icon "button" at bounding box center [264, 168] width 14 height 14
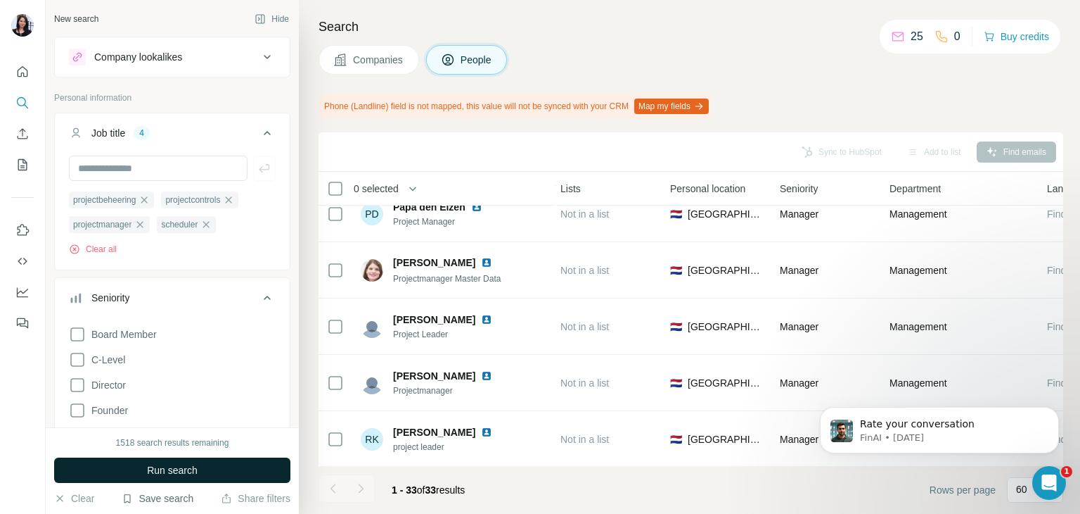
click at [163, 470] on span "Run search" at bounding box center [172, 470] width 51 height 14
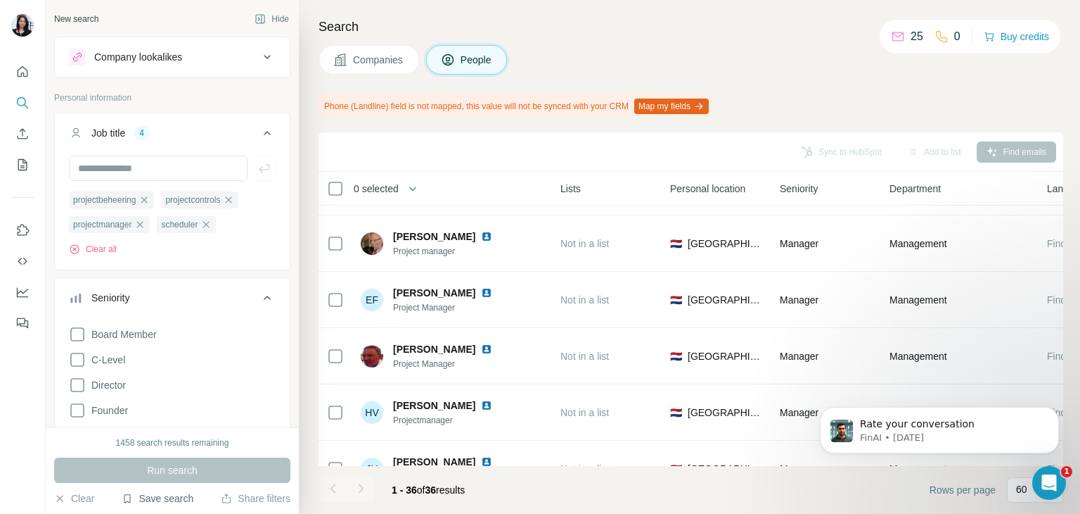
scroll to position [0, 380]
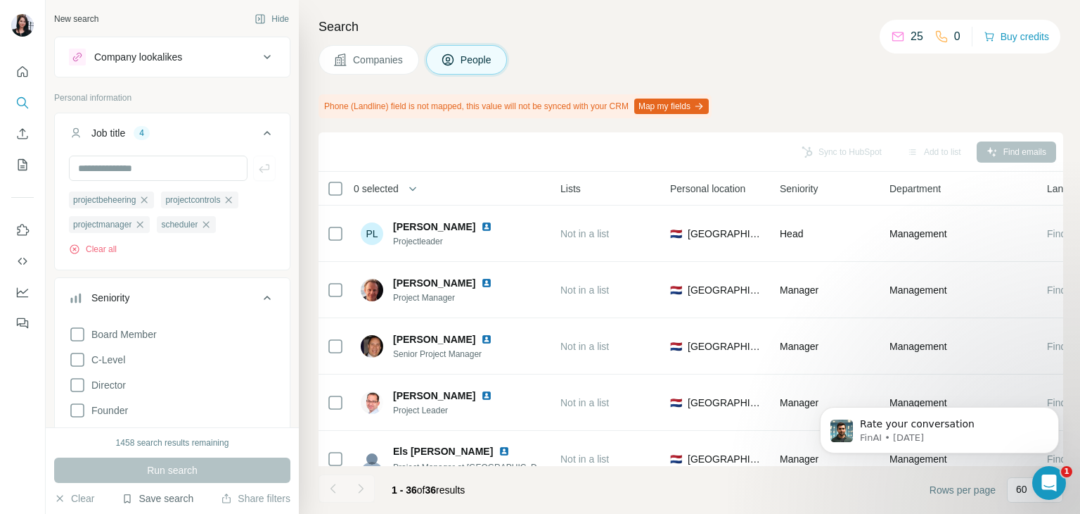
click at [529, 386] on div "[PERSON_NAME] Project Leader" at bounding box center [454, 402] width 187 height 39
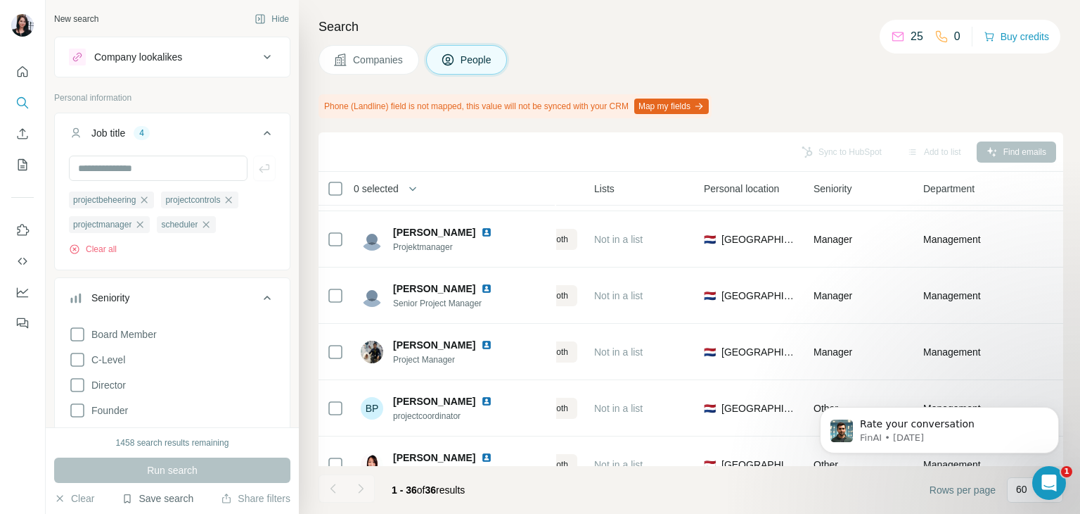
scroll to position [1514, 346]
click at [127, 160] on input "text" at bounding box center [158, 167] width 179 height 25
type input "***"
click at [257, 168] on icon "button" at bounding box center [264, 168] width 14 height 14
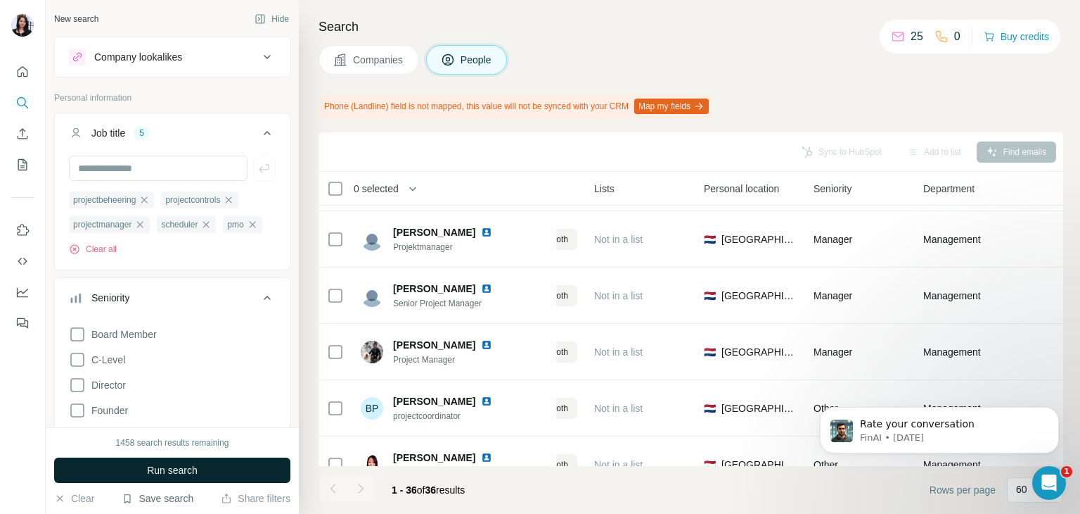
click at [201, 476] on button "Run search" at bounding box center [172, 469] width 236 height 25
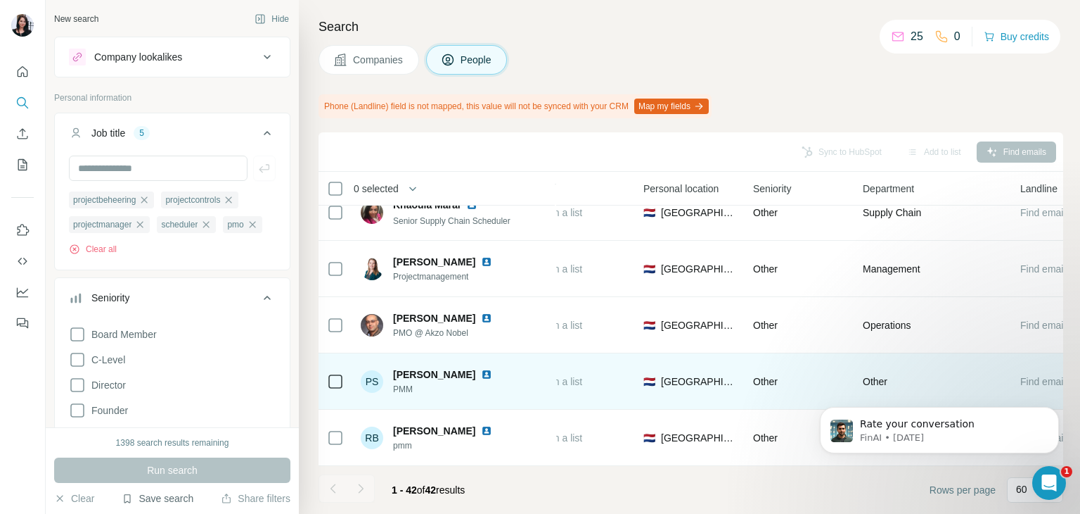
scroll to position [2110, 472]
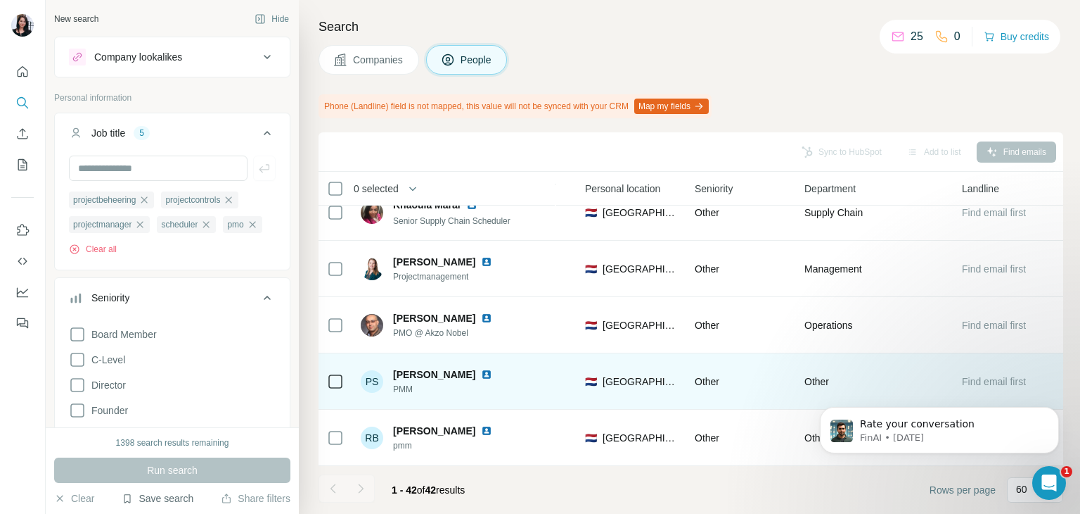
click at [481, 369] on img at bounding box center [486, 374] width 11 height 11
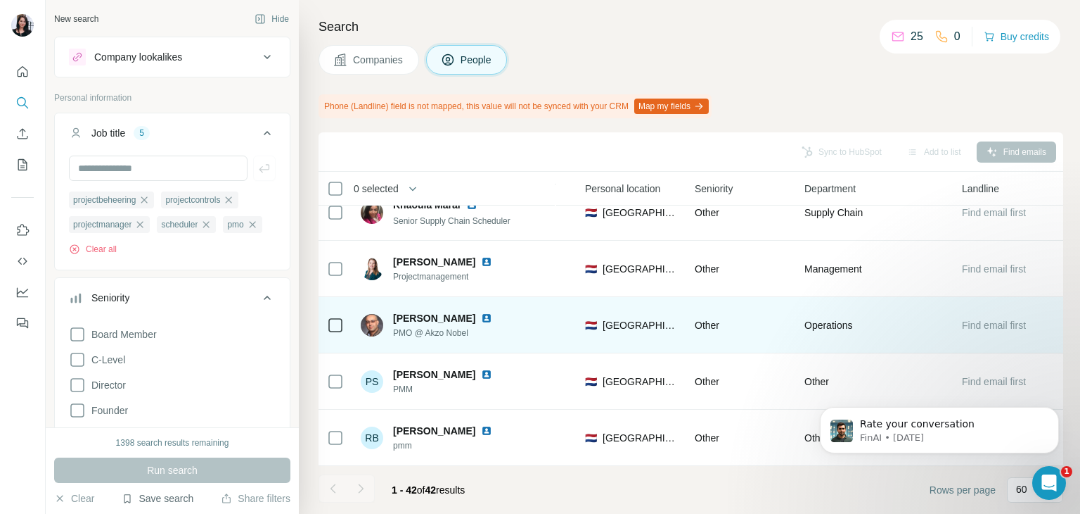
click at [481, 312] on img at bounding box center [486, 317] width 11 height 11
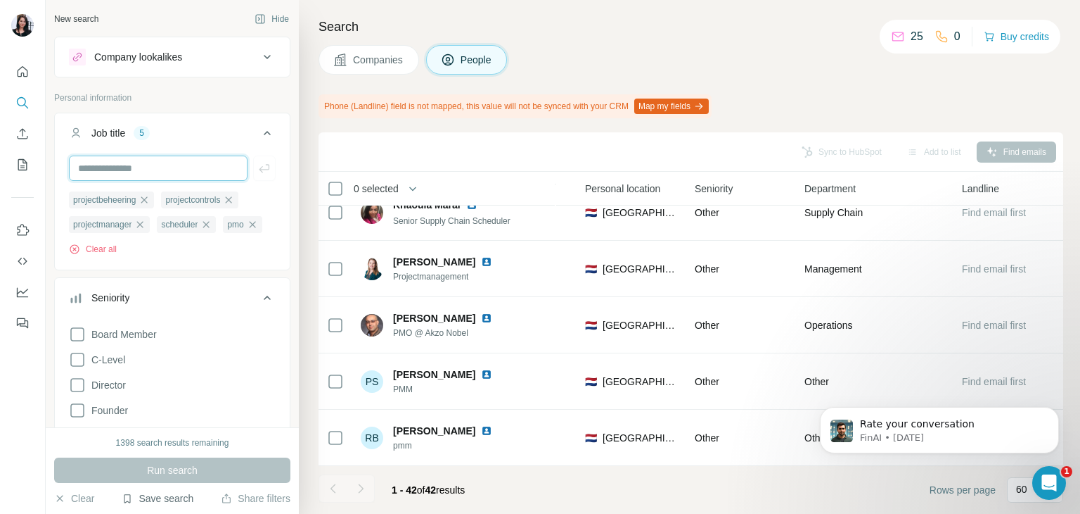
click at [146, 177] on input "text" at bounding box center [158, 167] width 179 height 25
type input "******"
click at [257, 170] on icon "button" at bounding box center [264, 168] width 14 height 14
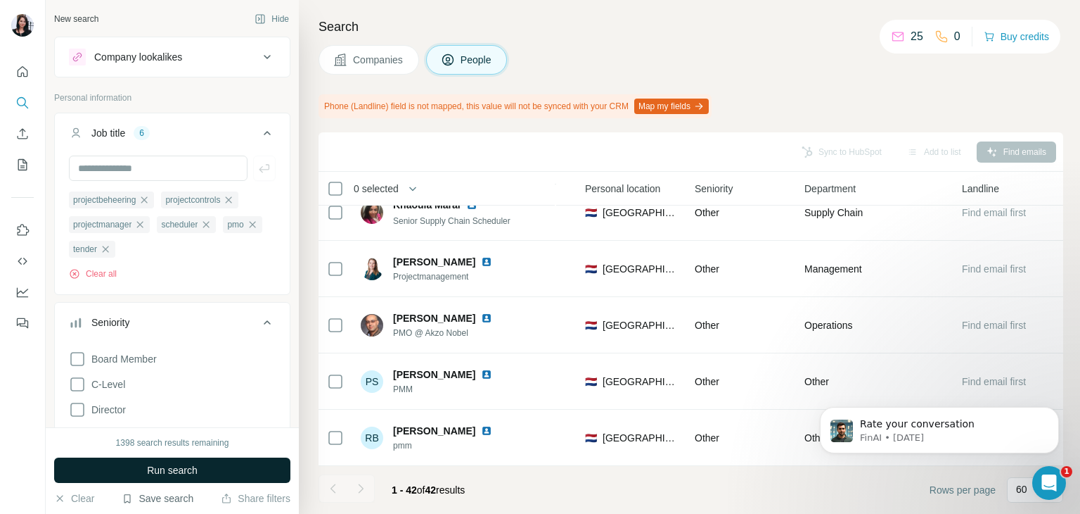
click at [200, 471] on button "Run search" at bounding box center [172, 469] width 236 height 25
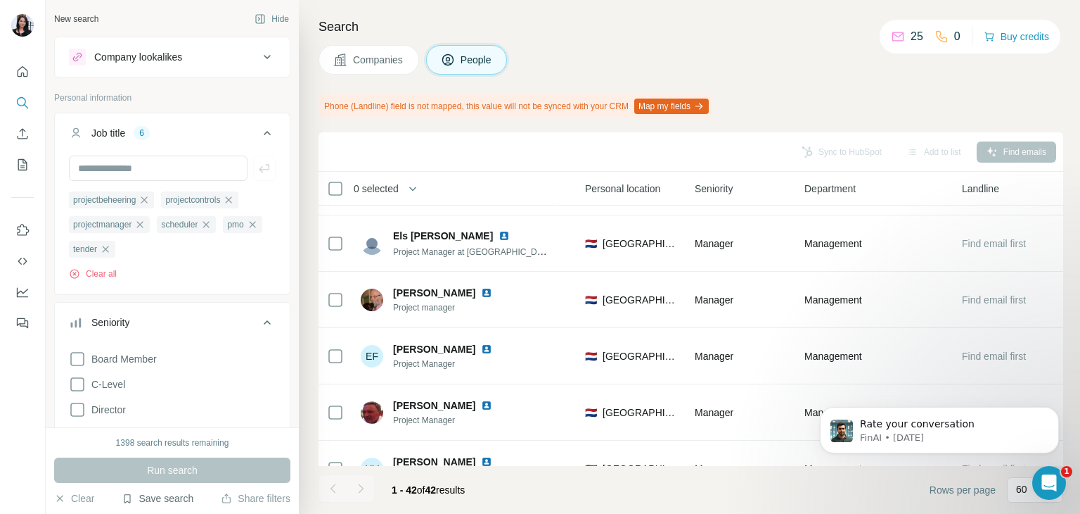
scroll to position [2110, 472]
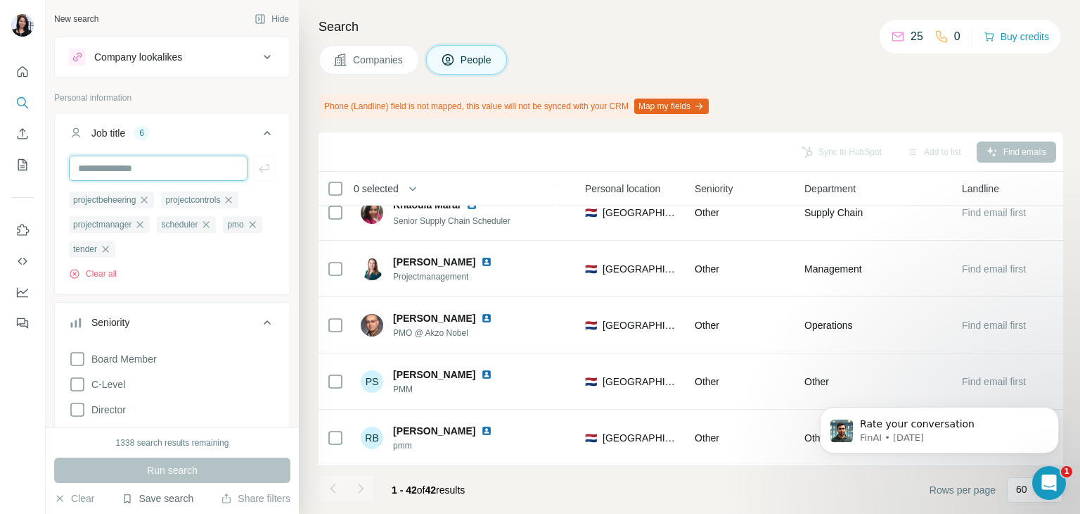
click at [158, 171] on input "text" at bounding box center [158, 167] width 179 height 25
click at [158, 171] on input "********" at bounding box center [158, 167] width 179 height 25
type input "**********"
click at [257, 174] on icon "button" at bounding box center [264, 168] width 14 height 14
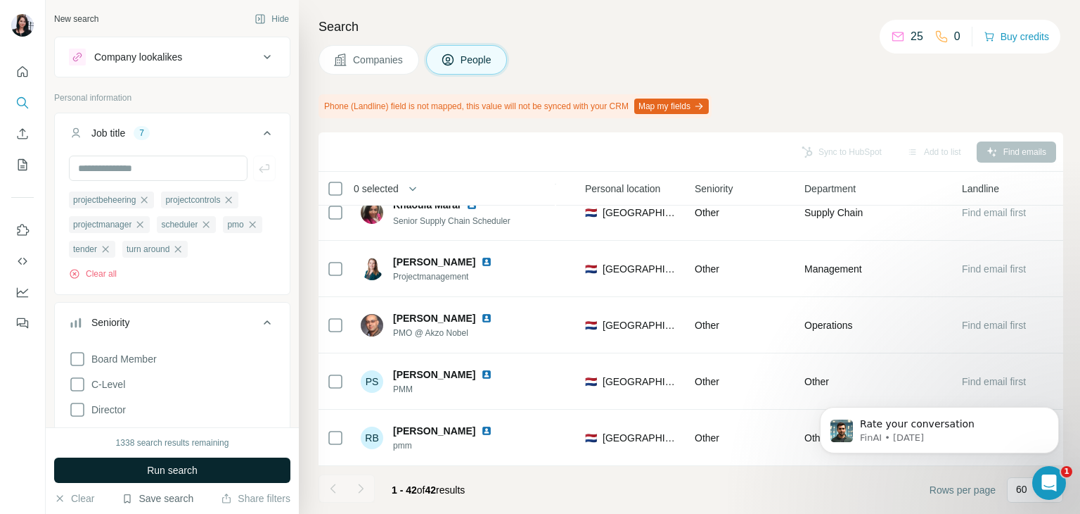
click at [222, 473] on button "Run search" at bounding box center [172, 469] width 236 height 25
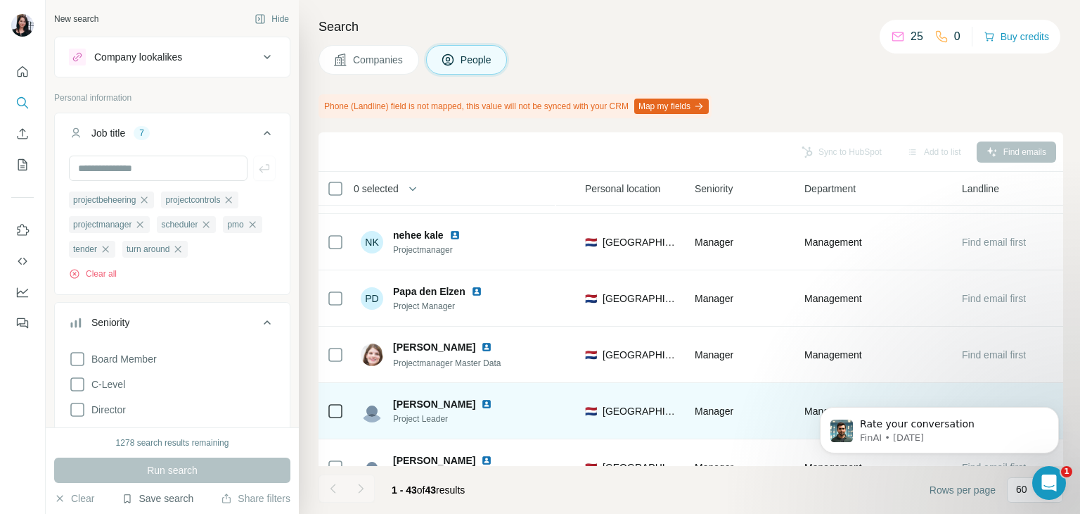
scroll to position [982, 472]
